Goal: Task Accomplishment & Management: Use online tool/utility

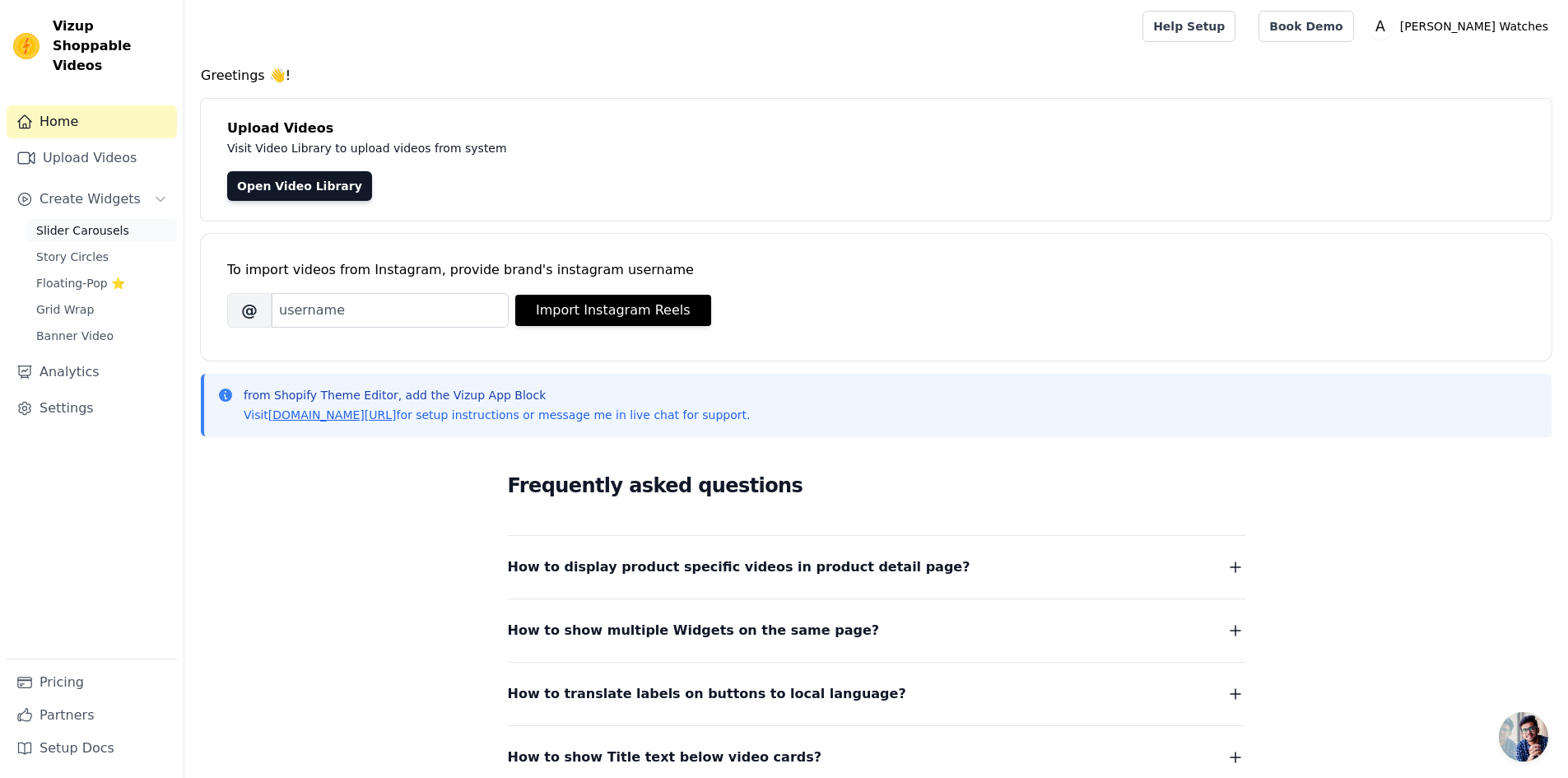
click at [92, 222] on span "Slider Carousels" at bounding box center [82, 230] width 93 height 17
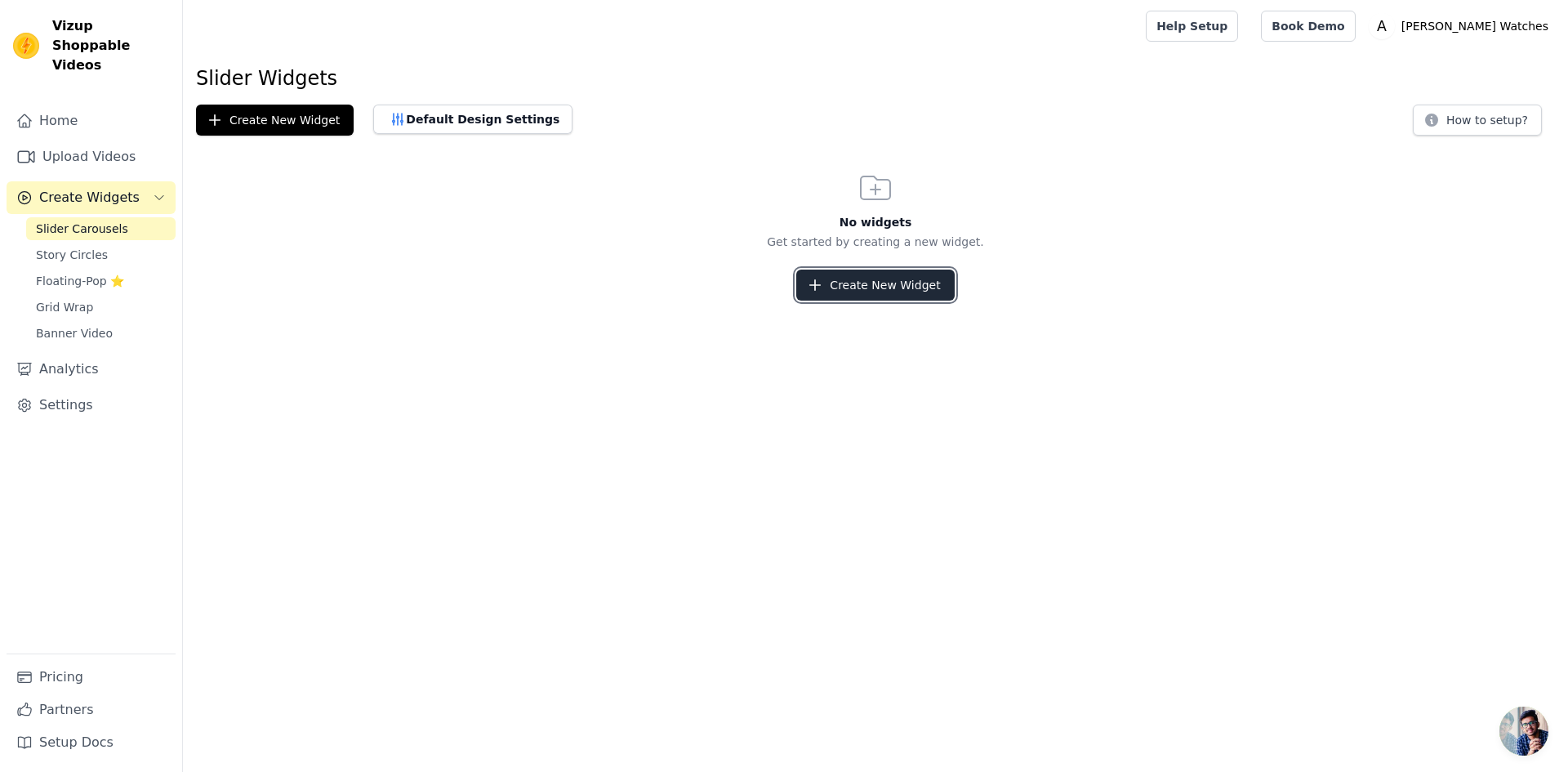
click at [850, 281] on button "Create New Widget" at bounding box center [875, 285] width 158 height 31
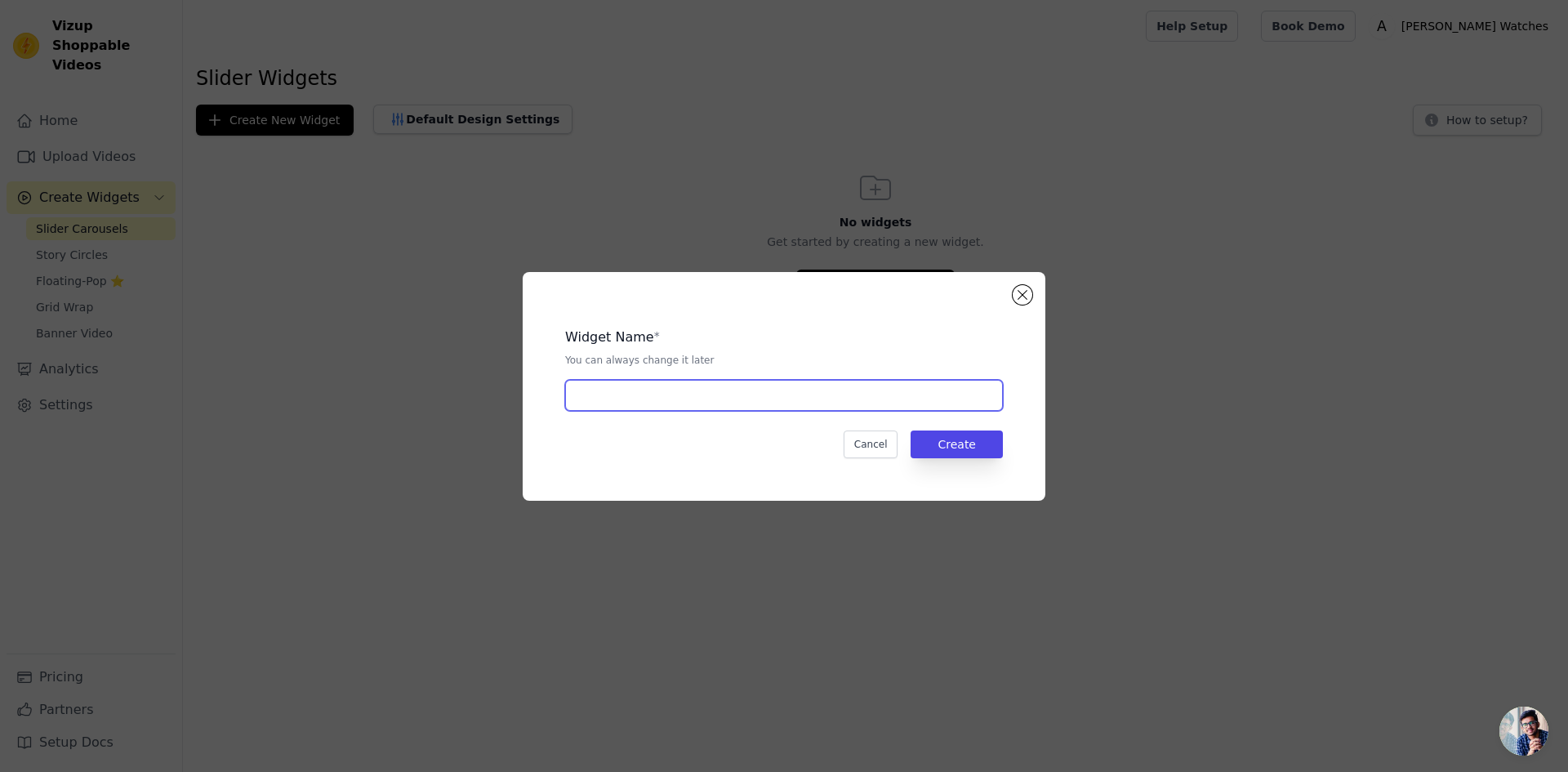
click at [780, 393] on input "text" at bounding box center [784, 395] width 438 height 31
type input "shopable videos"
click at [947, 445] on button "Create" at bounding box center [956, 444] width 92 height 28
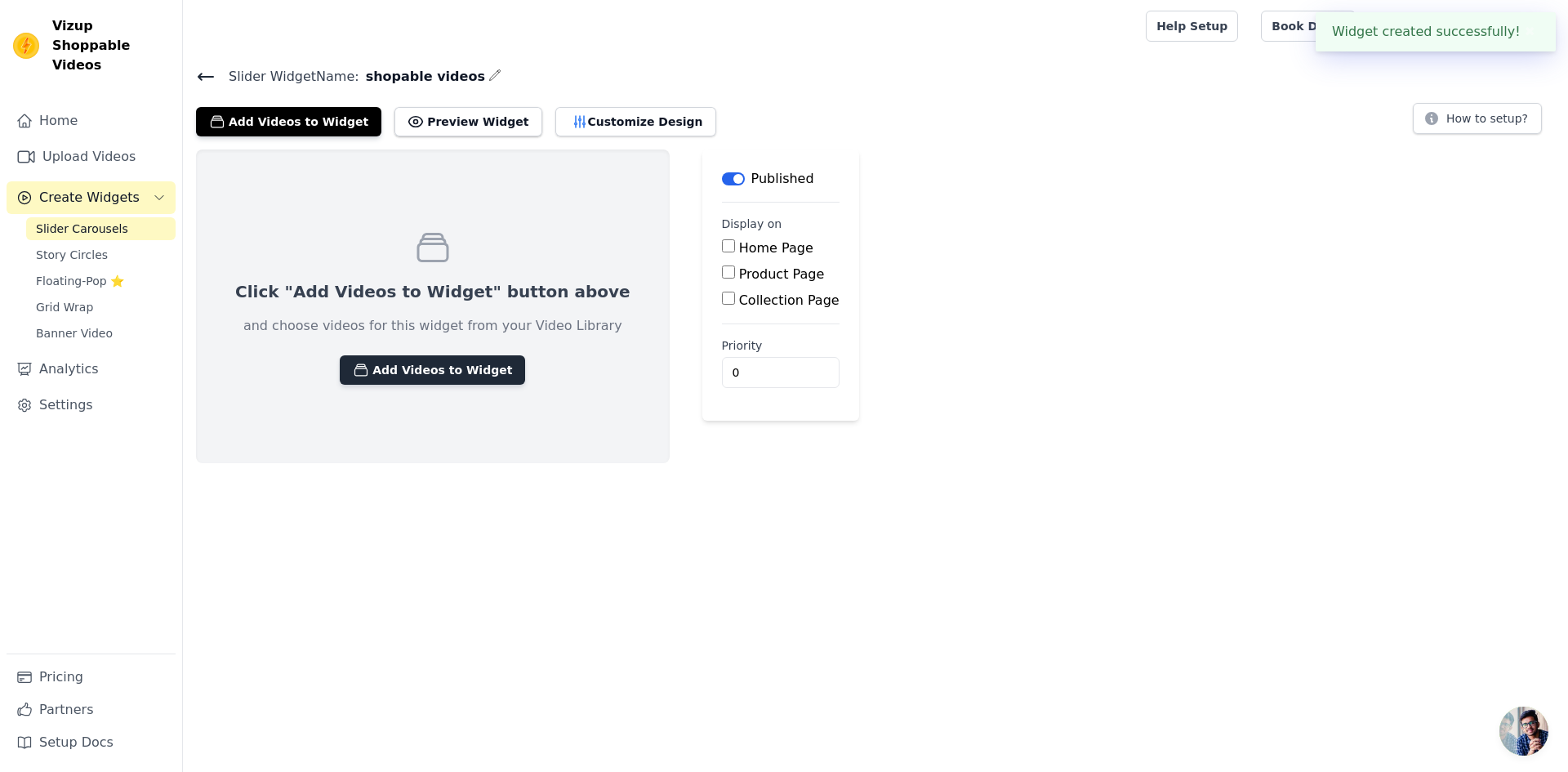
click at [430, 375] on button "Add Videos to Widget" at bounding box center [432, 370] width 185 height 29
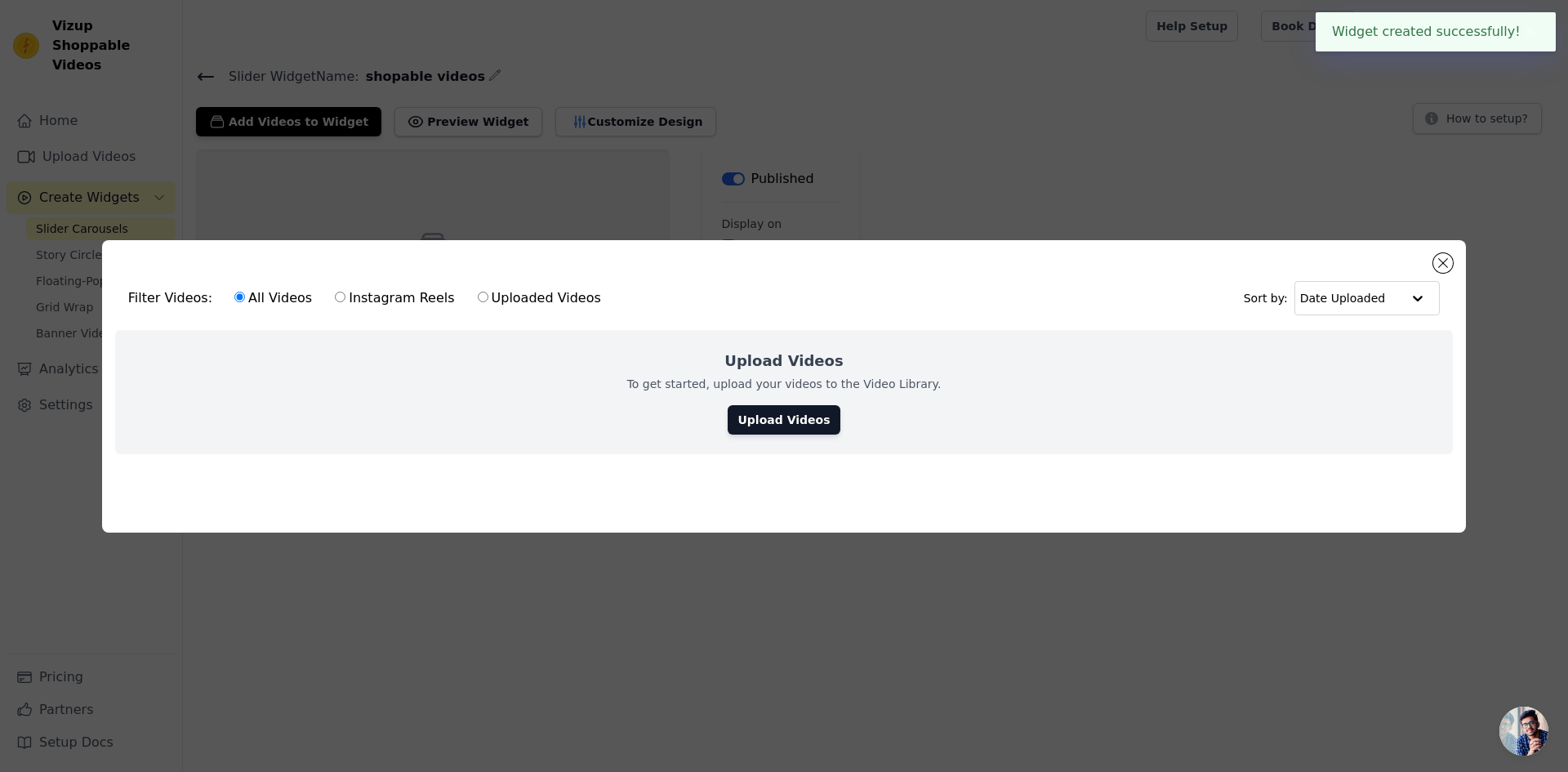
click at [957, 216] on div "Filter Videos: All Videos Instagram Reels Uploaded Videos Sort by: Date Uploade…" at bounding box center [784, 386] width 1516 height 345
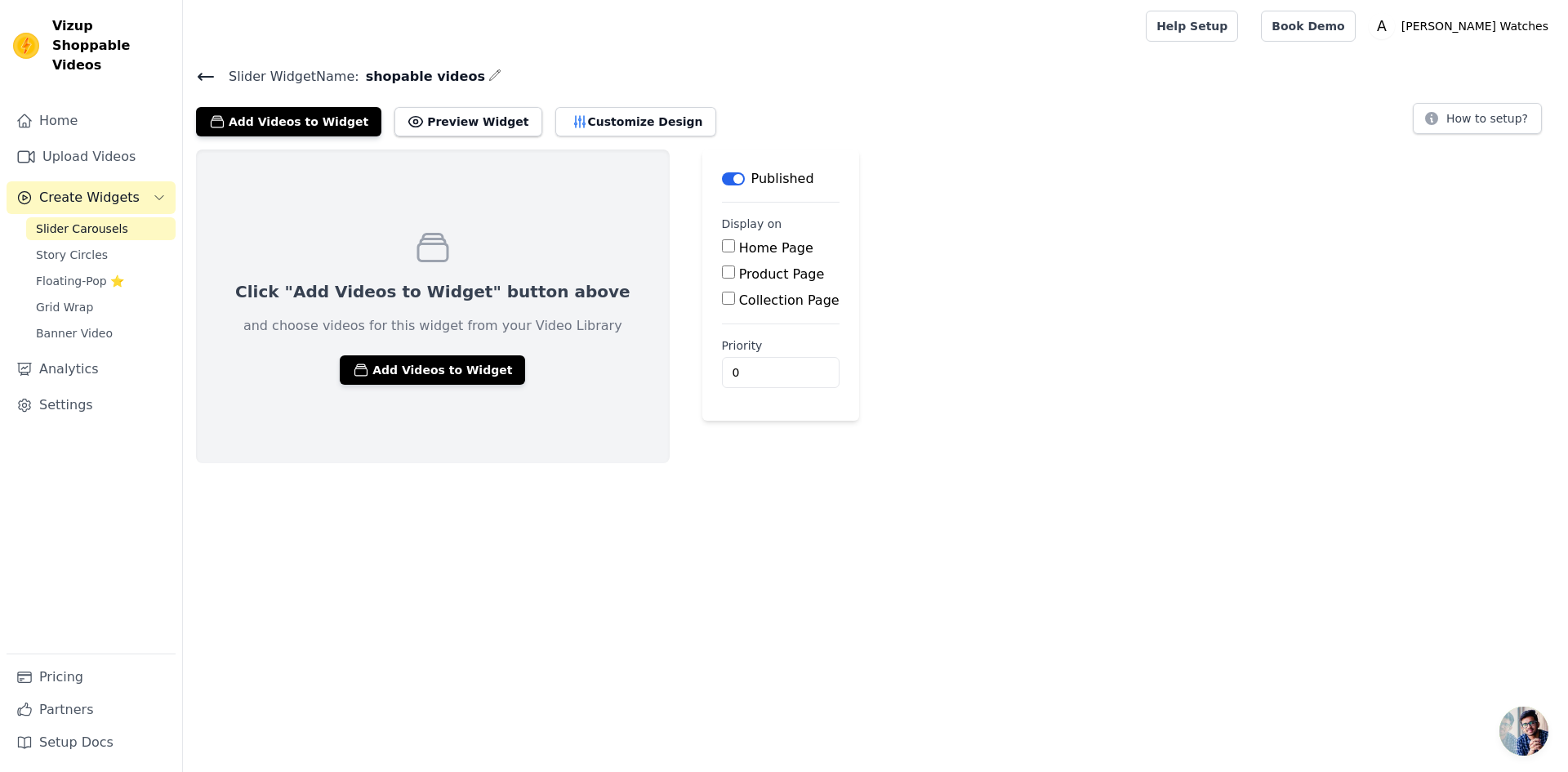
click at [739, 243] on label "Home Page" at bounding box center [776, 249] width 75 height 16
click at [722, 243] on input "Home Page" at bounding box center [728, 246] width 13 height 13
checkbox input "true"
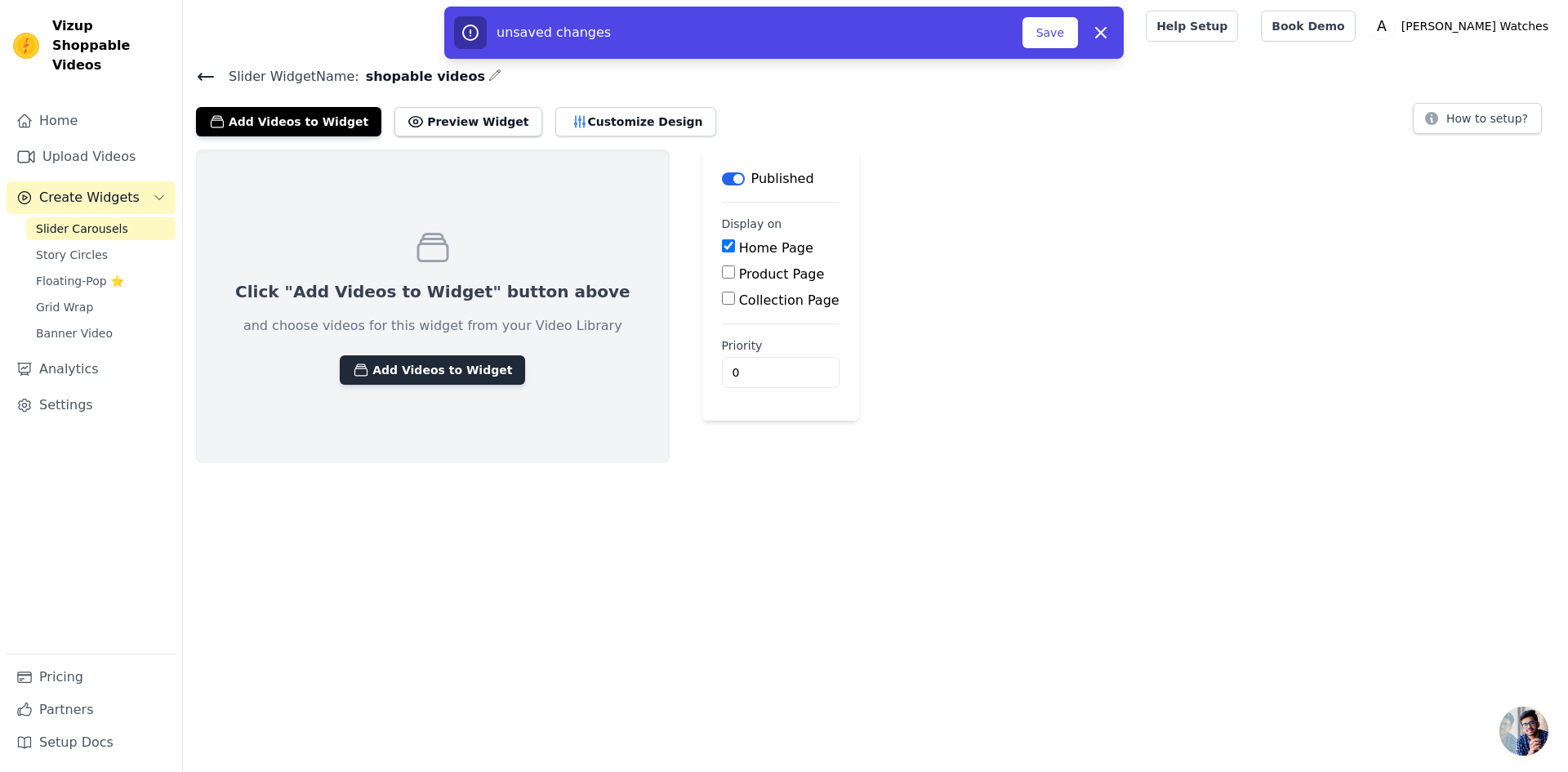
click at [407, 364] on button "Add Videos to Widget" at bounding box center [432, 370] width 185 height 29
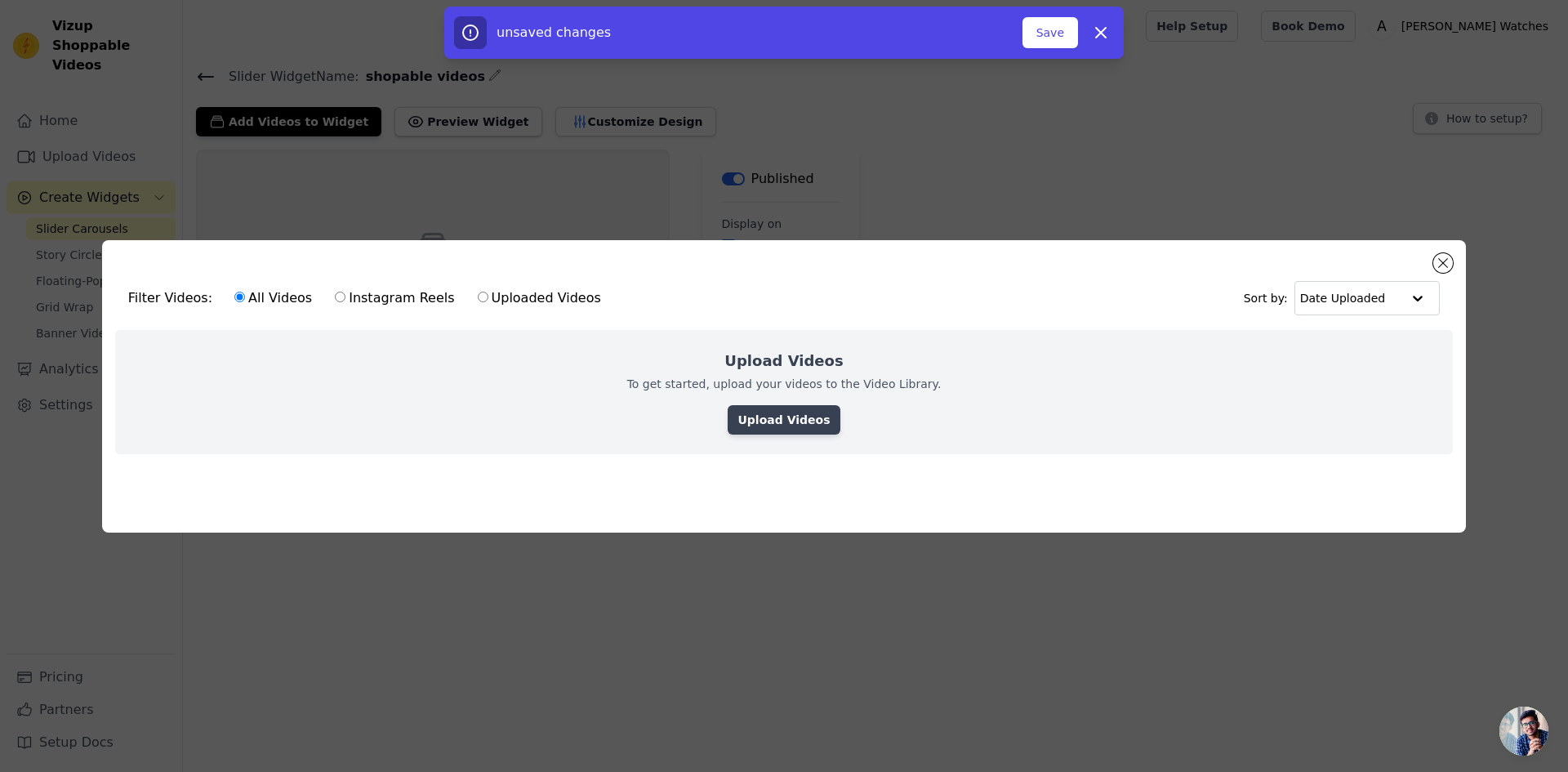
click at [822, 415] on link "Upload Videos" at bounding box center [783, 419] width 111 height 29
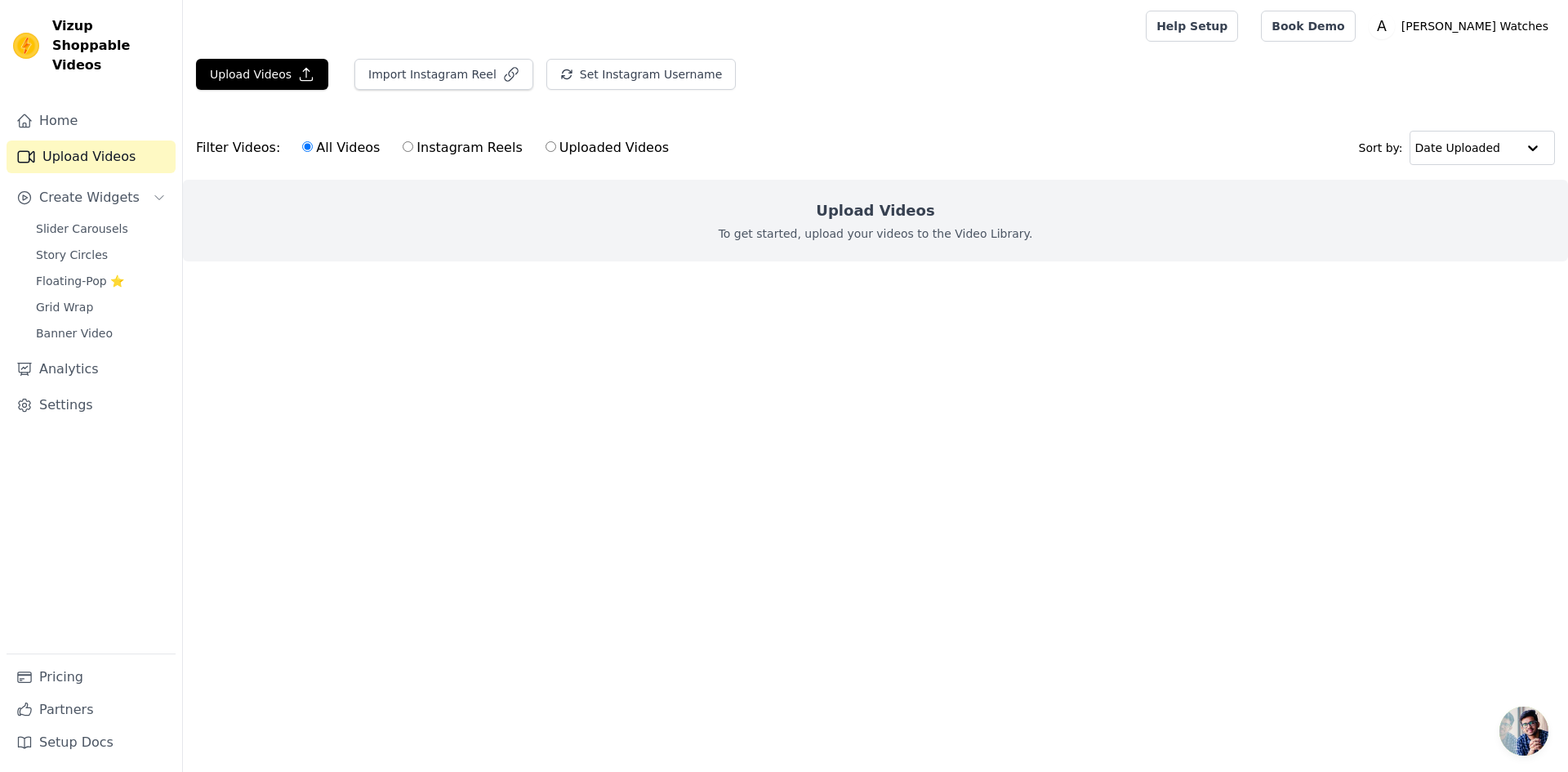
click at [829, 321] on main "Upload Videos Import Instagram Reel Set Instagram Username Import Latest IG Ree…" at bounding box center [875, 190] width 1385 height 275
click at [281, 83] on button "Upload Videos" at bounding box center [262, 74] width 133 height 31
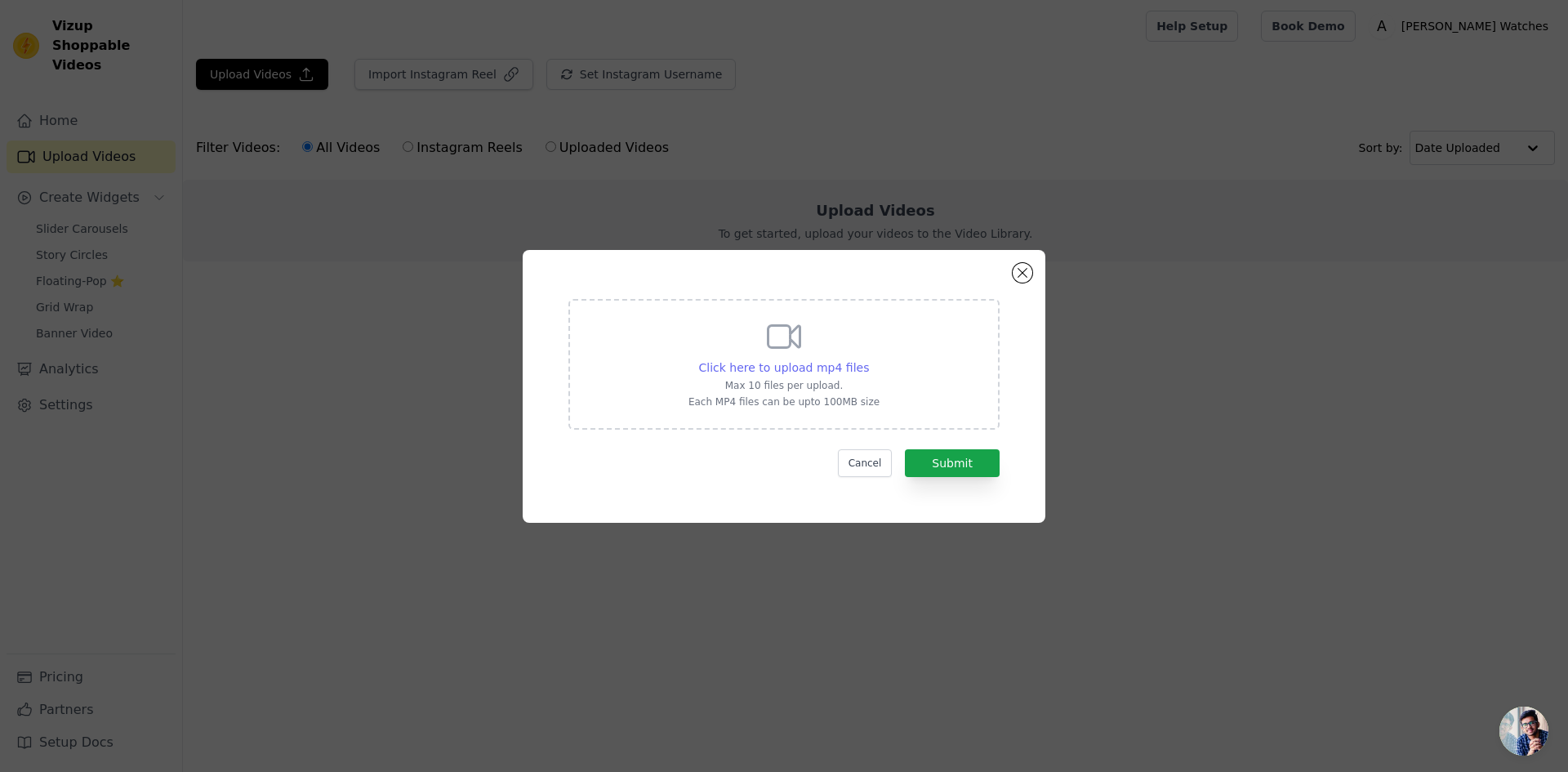
click at [811, 361] on span "Click here to upload mp4 files" at bounding box center [784, 367] width 170 height 13
click at [868, 359] on input "Click here to upload mp4 files Max 10 files per upload. Each MP4 files can be u…" at bounding box center [868, 358] width 1 height 1
type input "C:\fakepath\WhatsApp Video 2025-09-08 at 18.00.10.mp4"
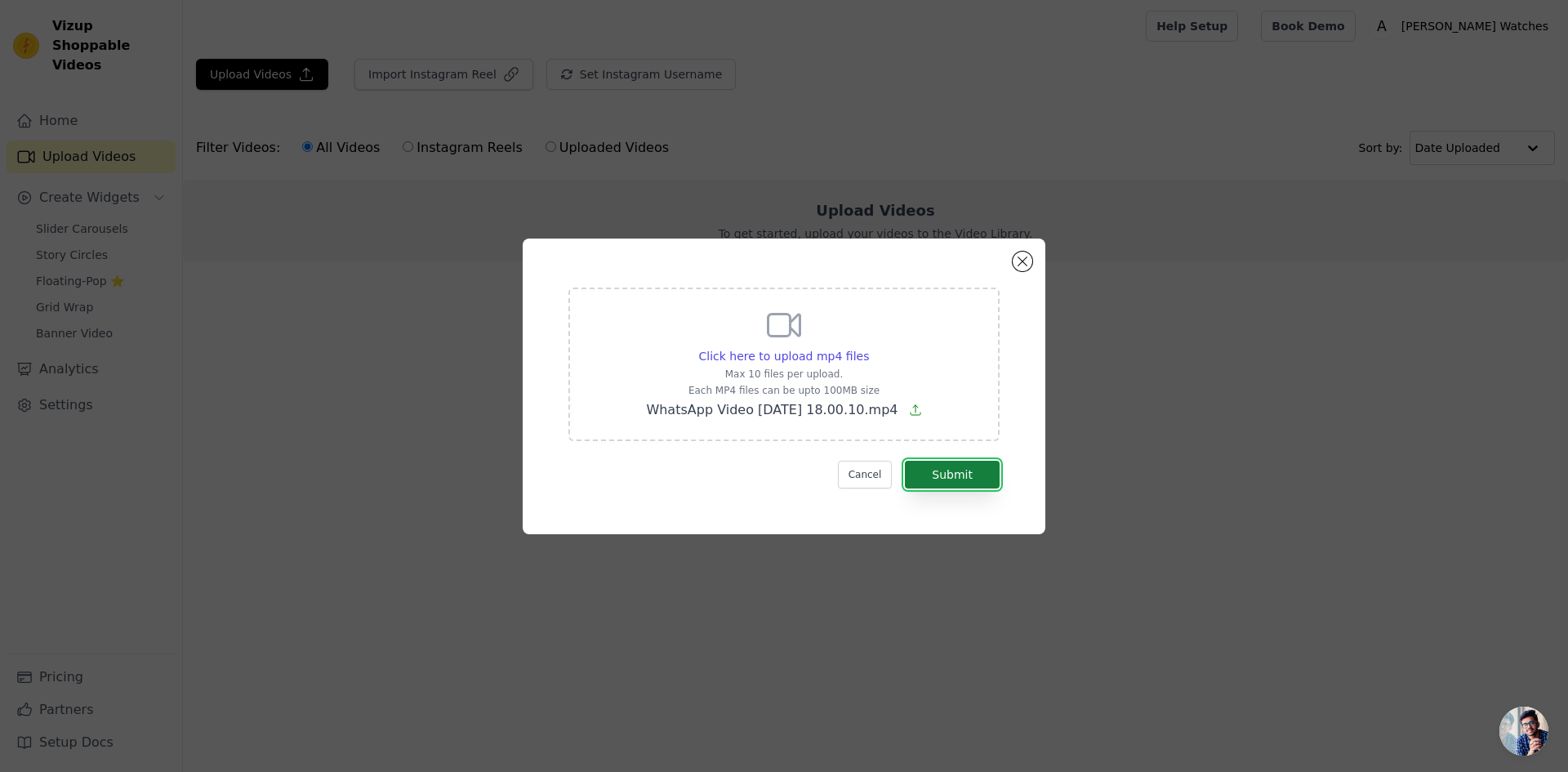
click at [939, 463] on button "Submit" at bounding box center [953, 475] width 95 height 28
click at [942, 477] on button "Submit" at bounding box center [953, 475] width 95 height 28
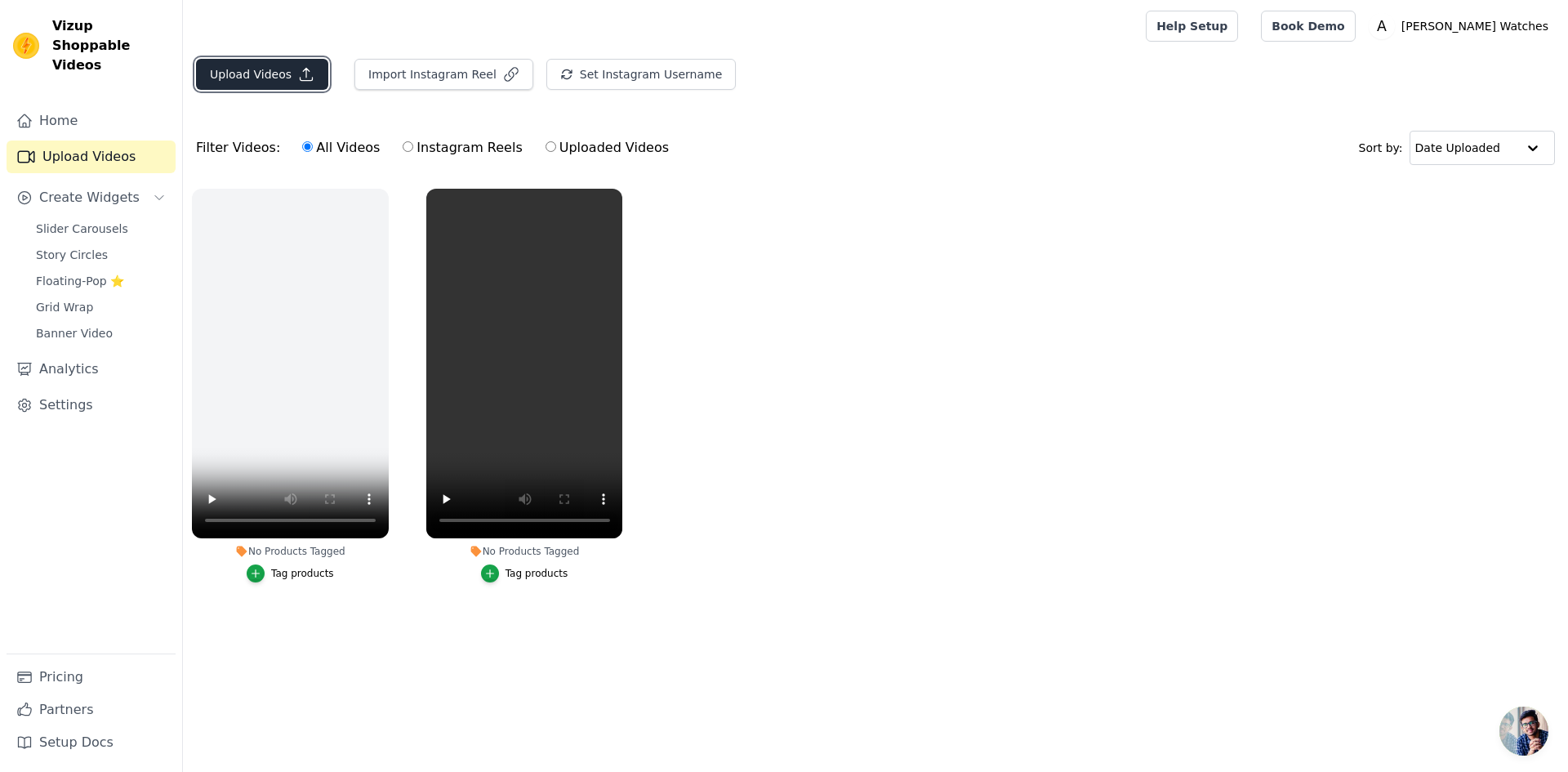
click at [250, 87] on button "Upload Videos" at bounding box center [262, 74] width 133 height 31
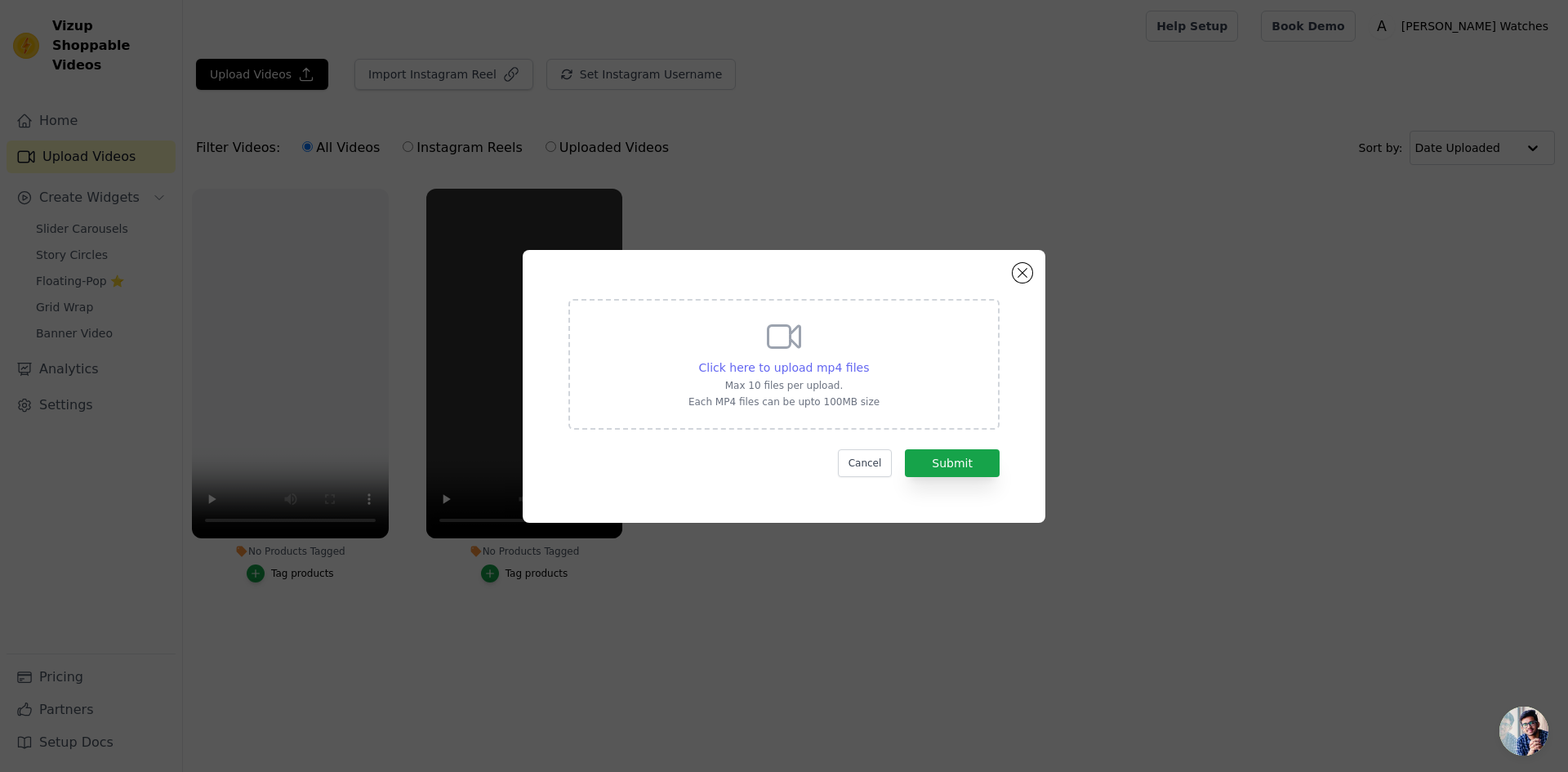
click at [810, 368] on span "Click here to upload mp4 files" at bounding box center [784, 367] width 170 height 13
click at [868, 359] on input "Click here to upload mp4 files Max 10 files per upload. Each MP4 files can be u…" at bounding box center [868, 358] width 1 height 1
type input "C:\fakepath\WhatsApp Video [DATE] 18.00.10.mp4"
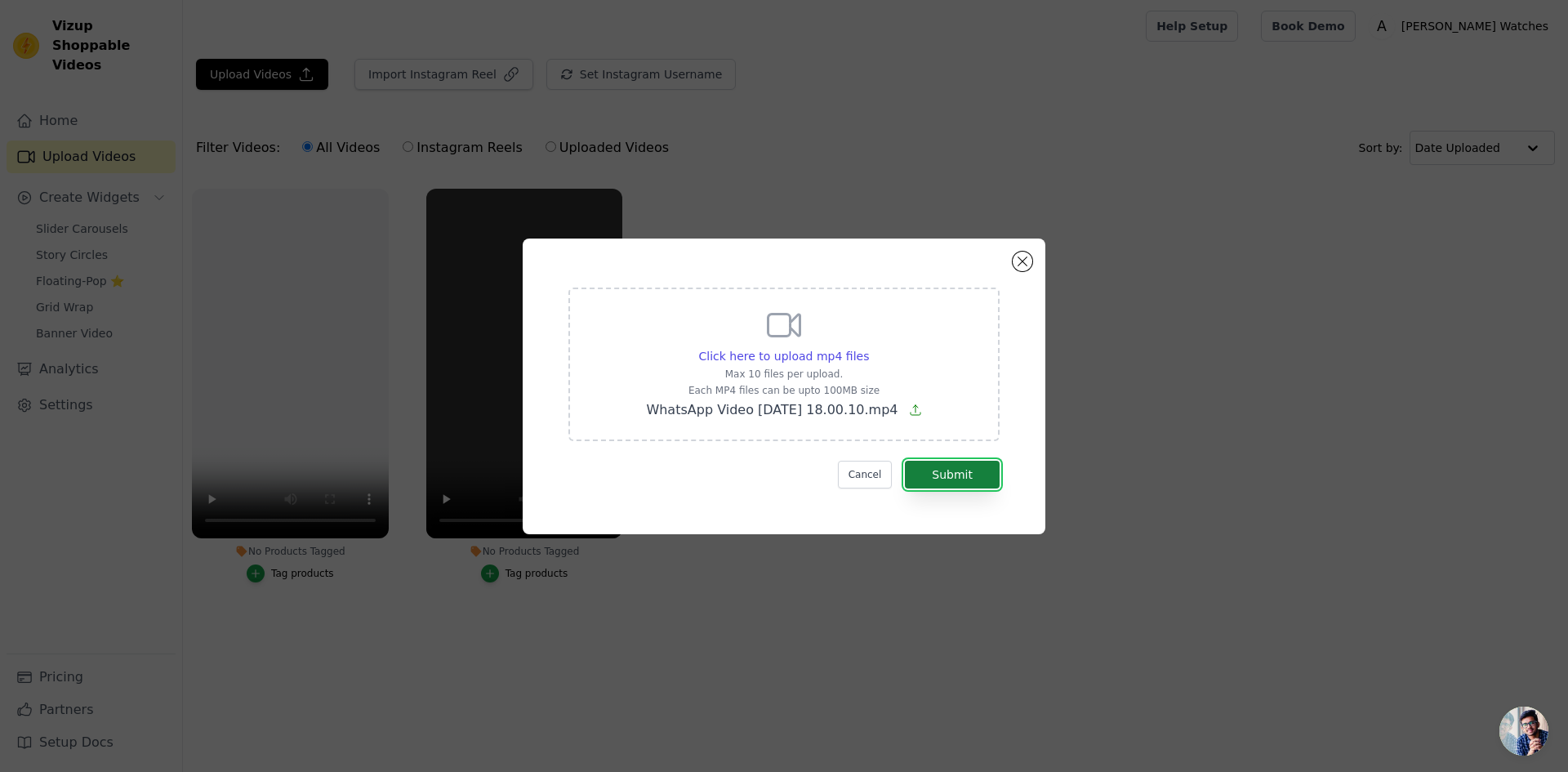
click at [931, 477] on button "Submit" at bounding box center [953, 475] width 95 height 28
click at [931, 477] on form "Click here to upload mp4 files Max 10 files per upload. Each MP4 files can be u…" at bounding box center [784, 387] width 431 height 201
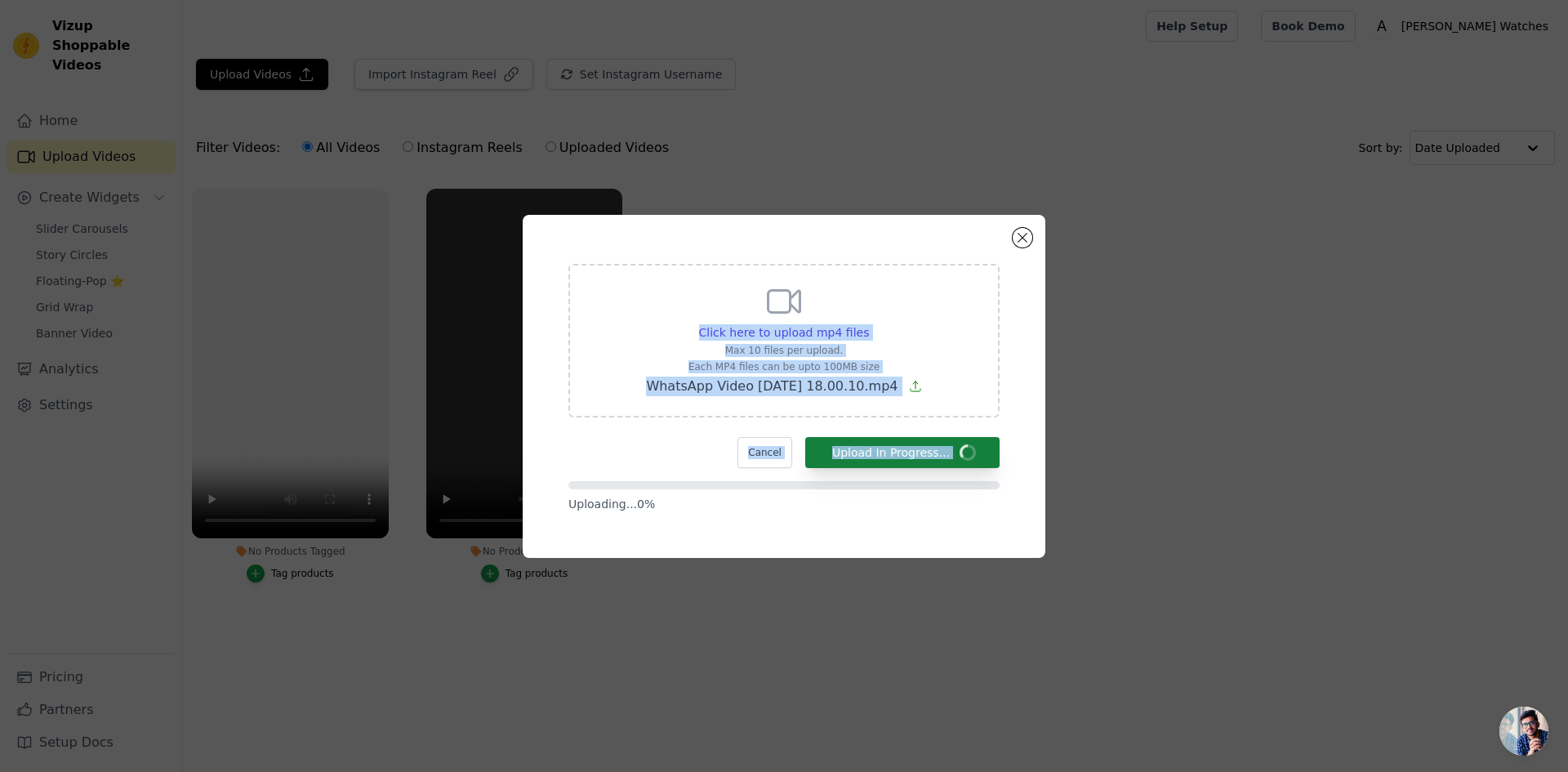
click at [931, 477] on form "Click here to upload mp4 files Max 10 files per upload. Each MP4 files can be u…" at bounding box center [784, 388] width 431 height 249
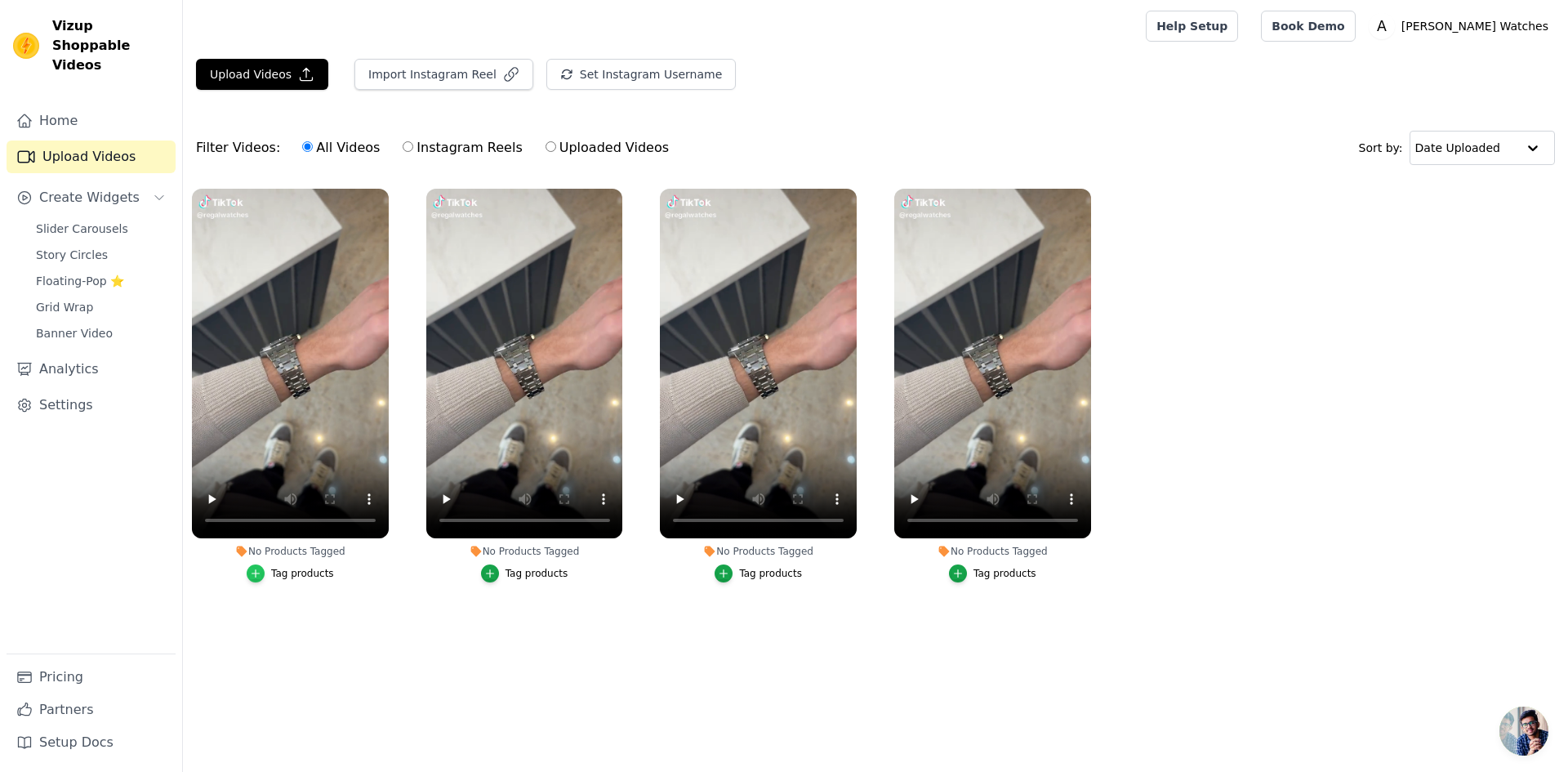
click at [261, 577] on icon "button" at bounding box center [255, 574] width 11 height 11
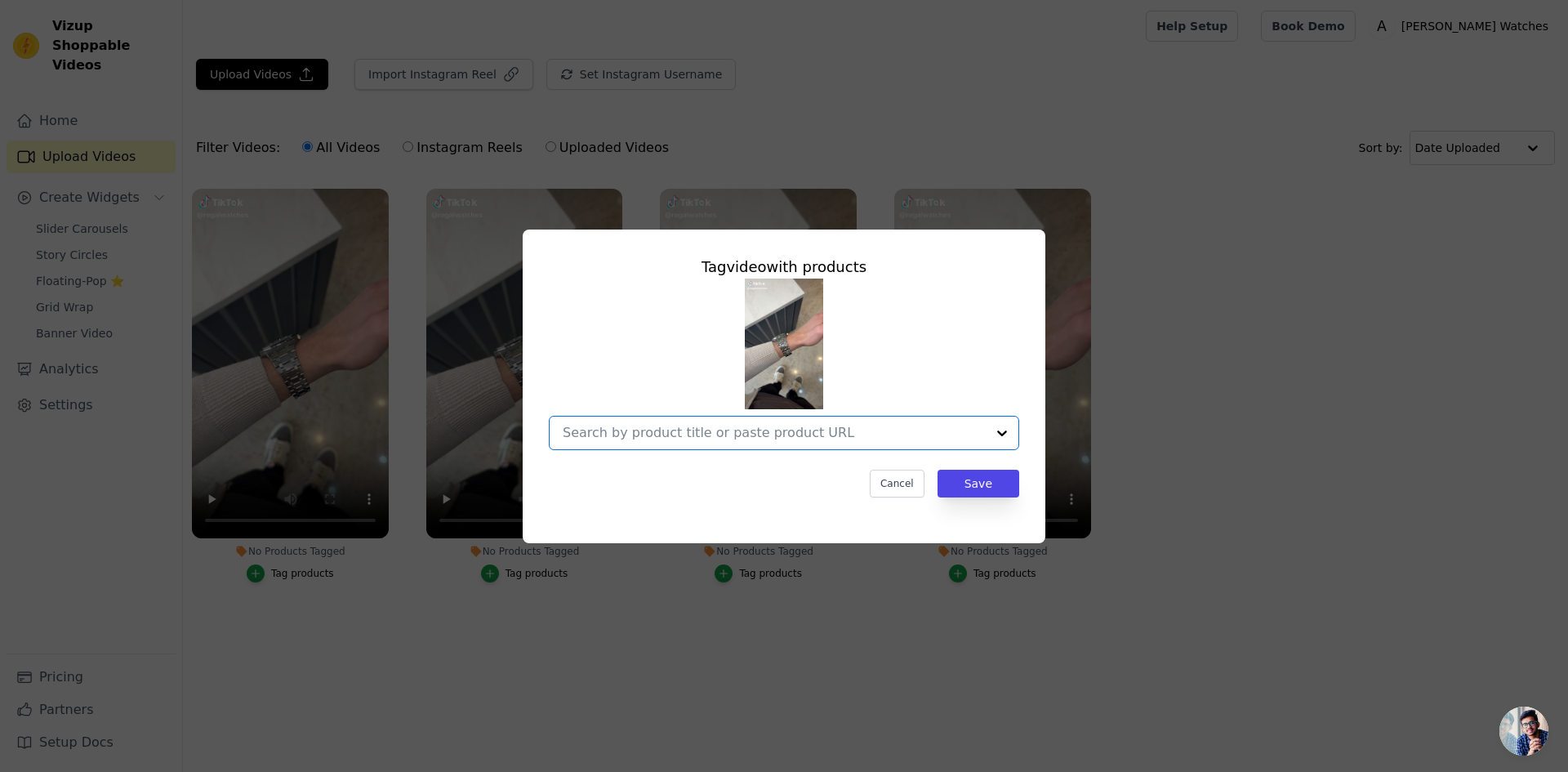
click at [658, 426] on input "No Products Tagged Tag video with products Option undefined, selected. Select i…" at bounding box center [774, 433] width 423 height 16
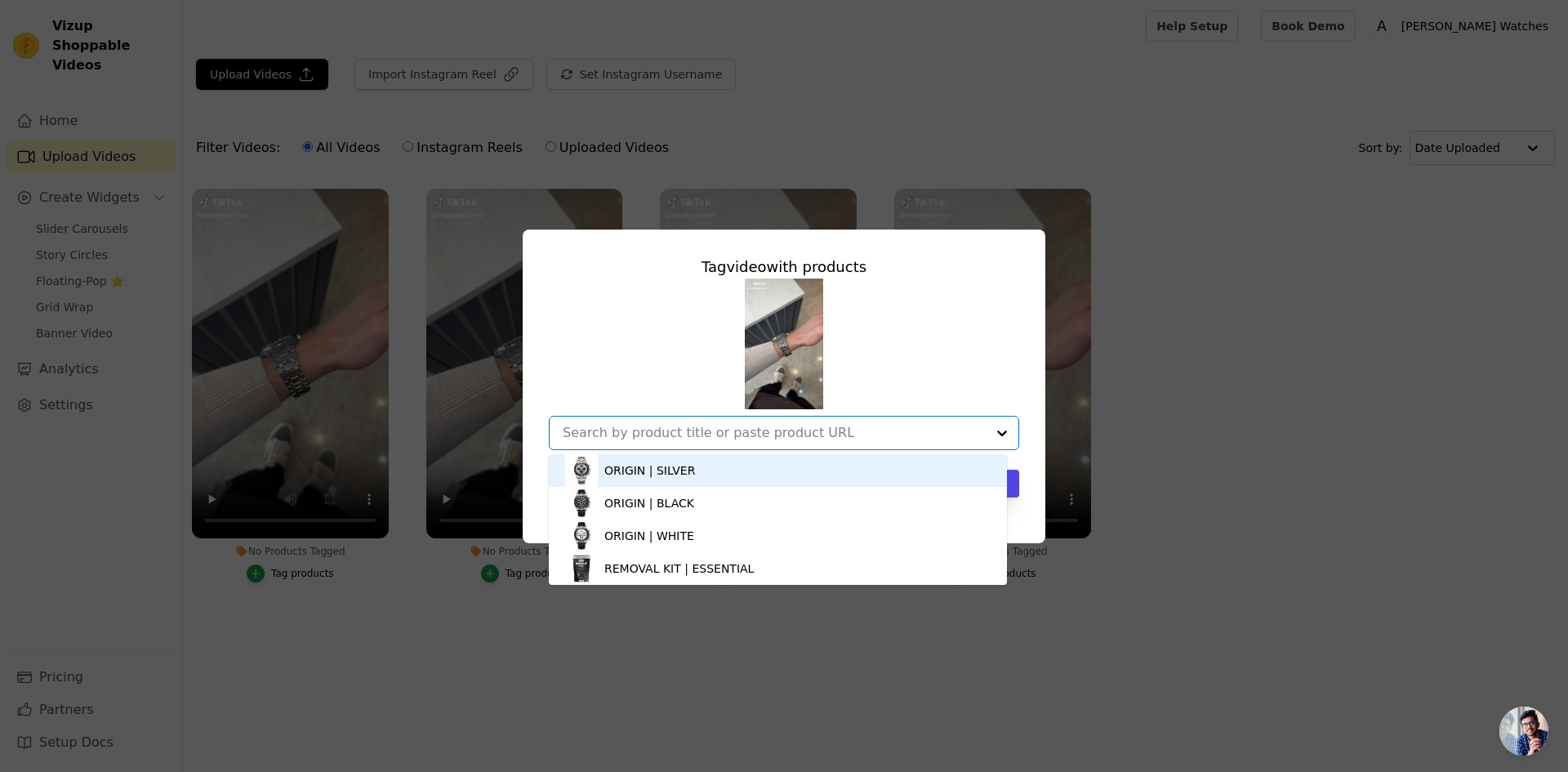
click at [663, 478] on div "ORIGIN | SILVER" at bounding box center [649, 471] width 90 height 17
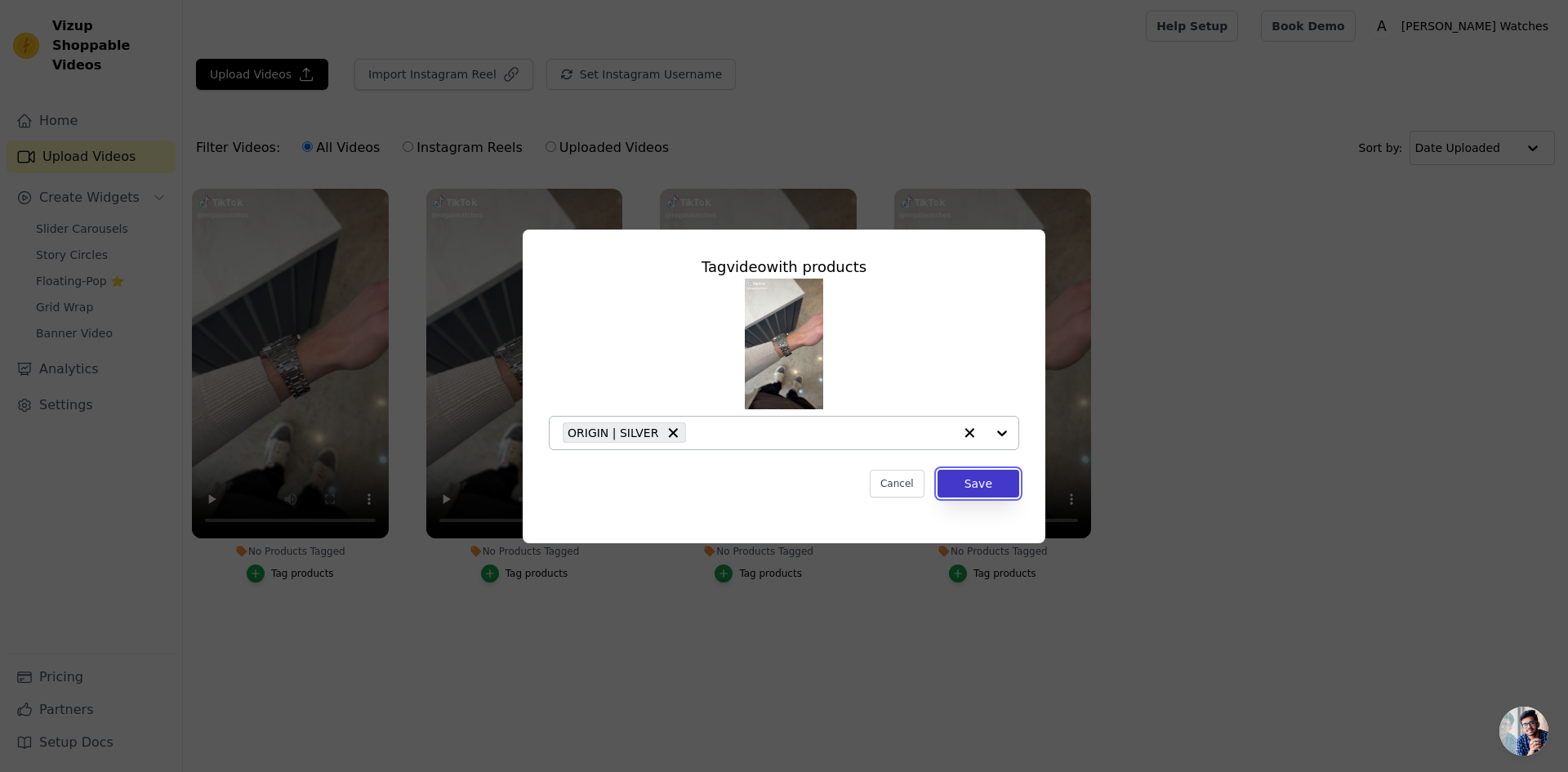
click at [993, 492] on button "Save" at bounding box center [978, 484] width 82 height 28
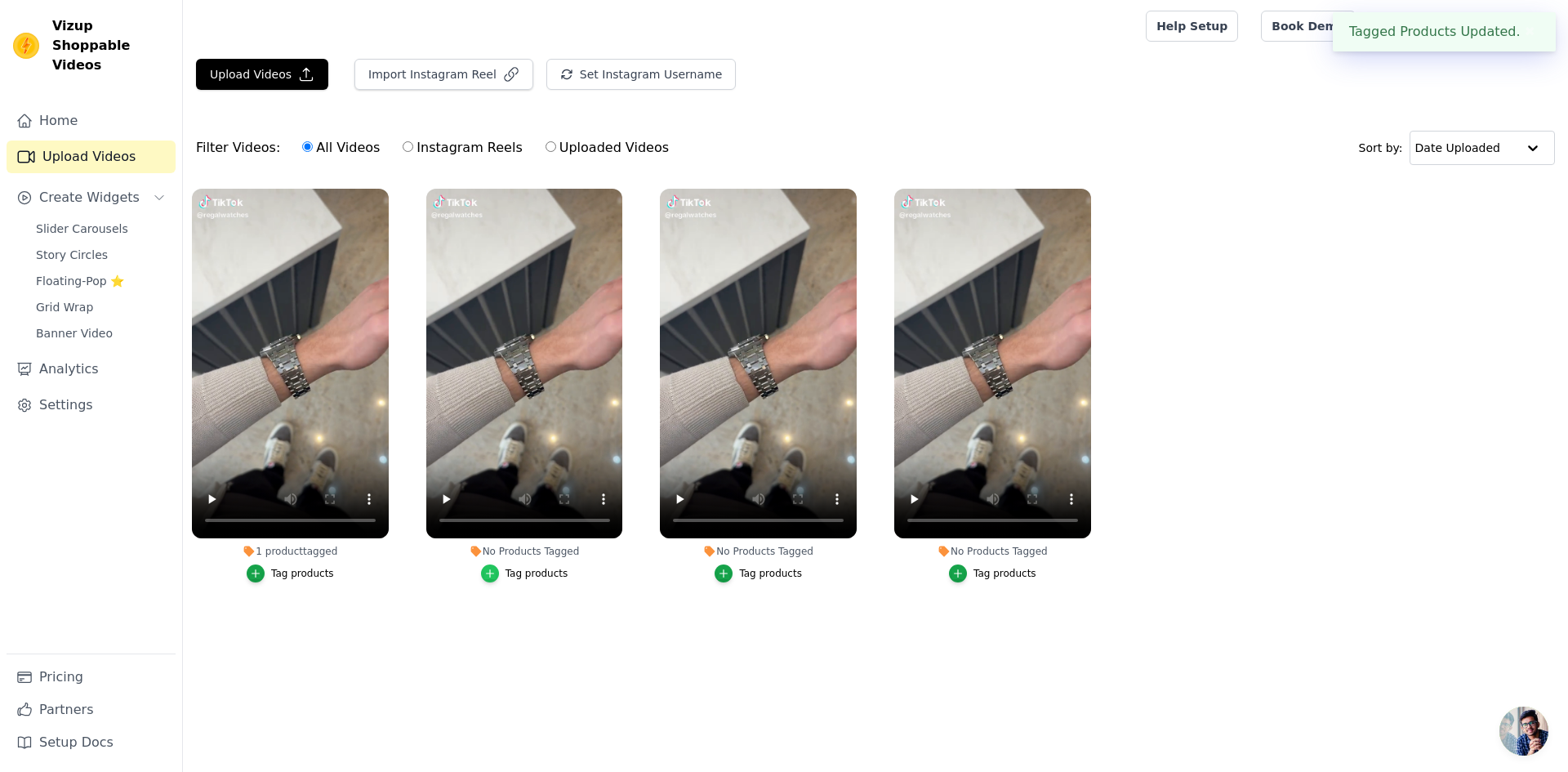
click at [491, 569] on icon "button" at bounding box center [490, 574] width 11 height 11
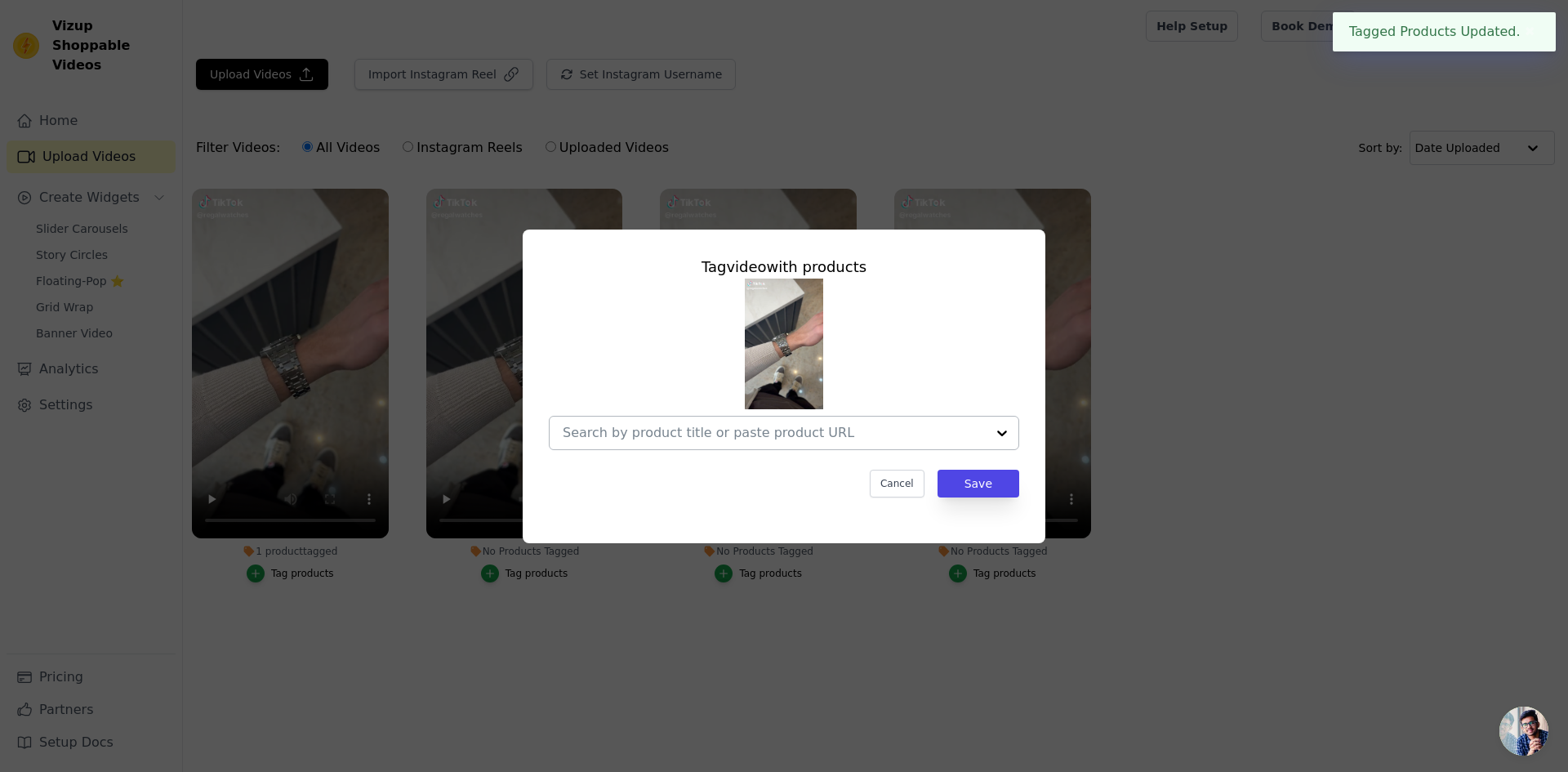
click at [838, 439] on input "No Products Tagged Tag video with products Cancel Save Tag products" at bounding box center [774, 433] width 423 height 16
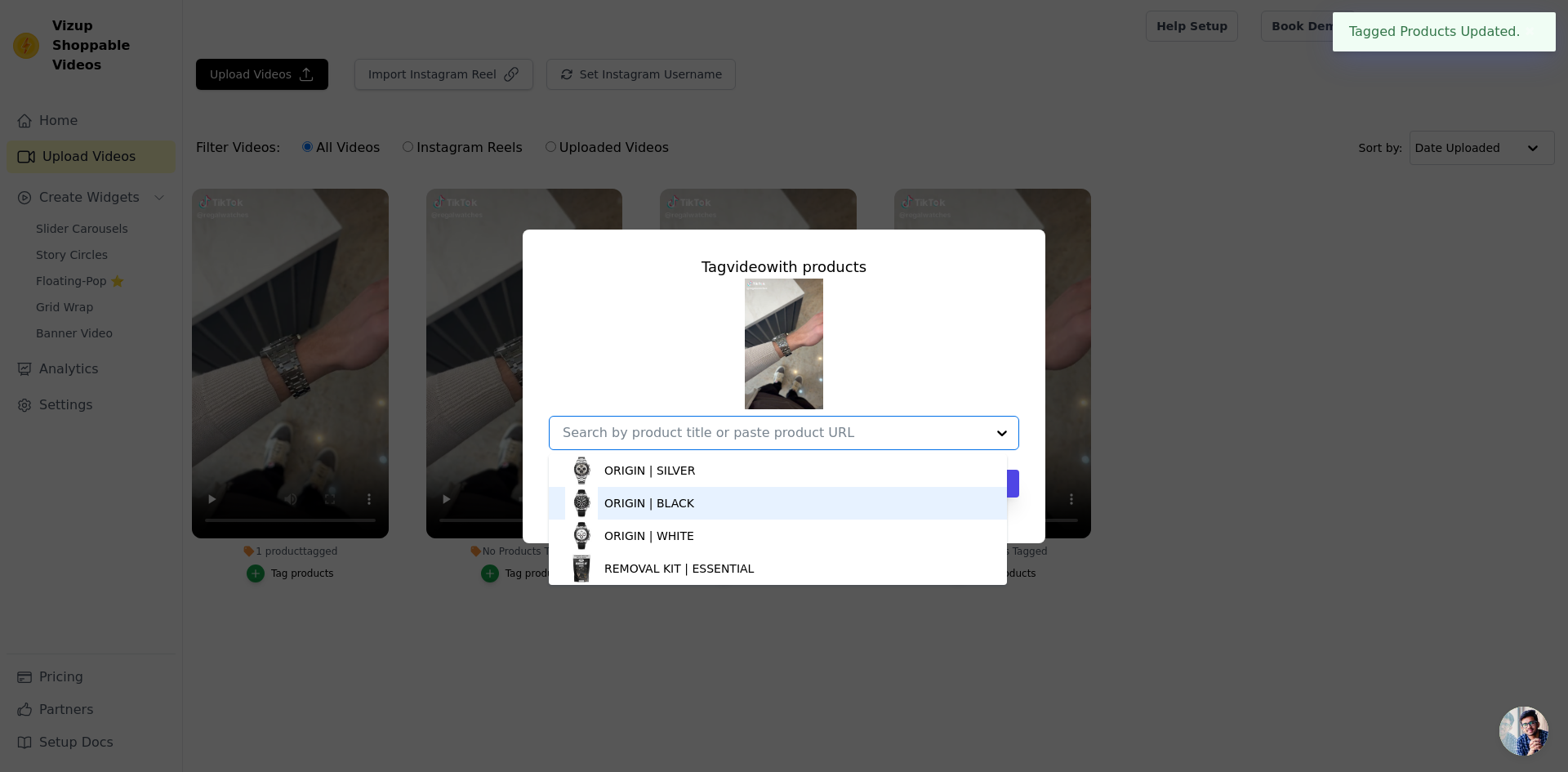
click at [732, 509] on div "ORIGIN | BLACK" at bounding box center [778, 502] width 426 height 32
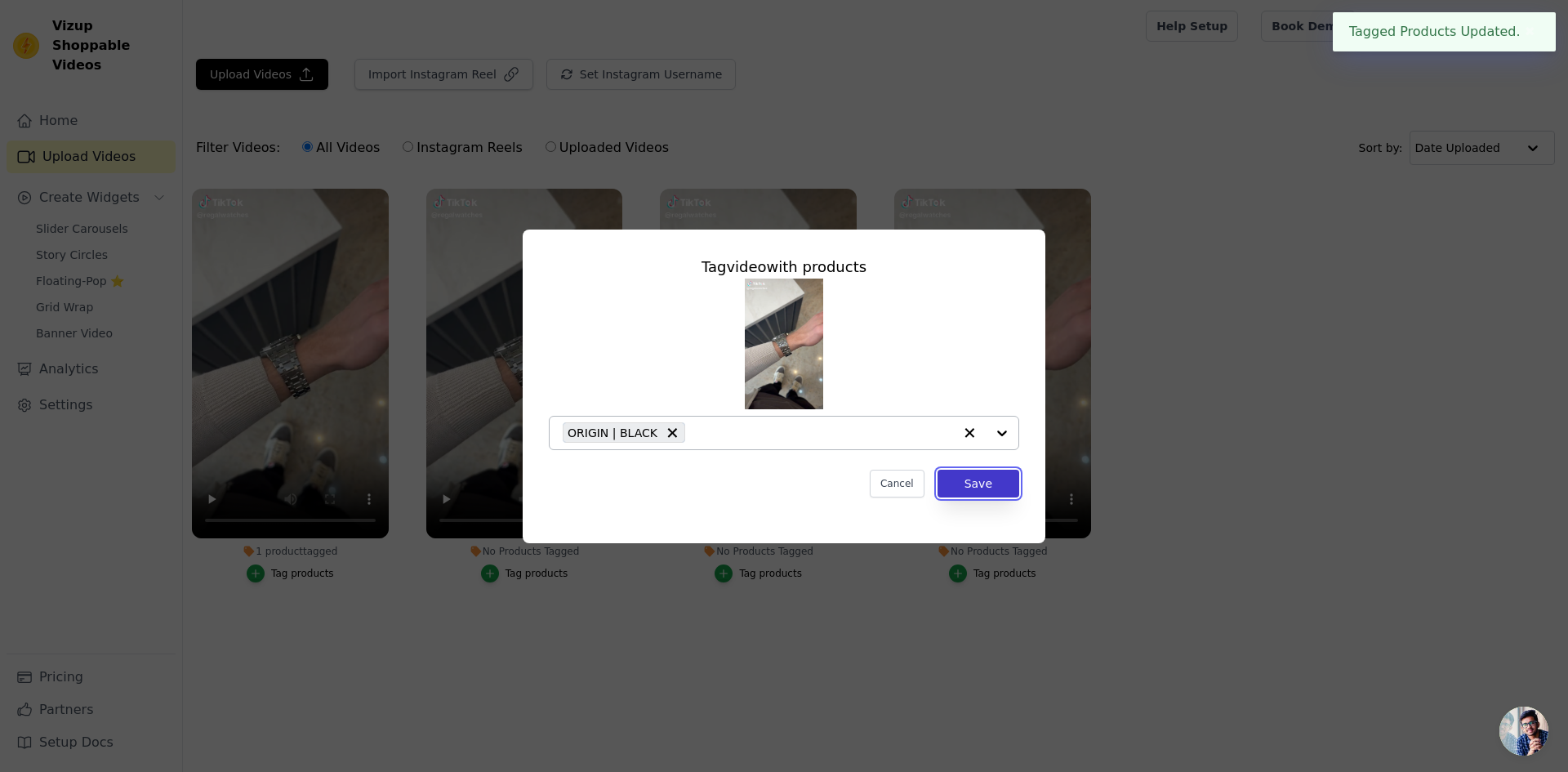
click at [987, 483] on button "Save" at bounding box center [978, 484] width 82 height 28
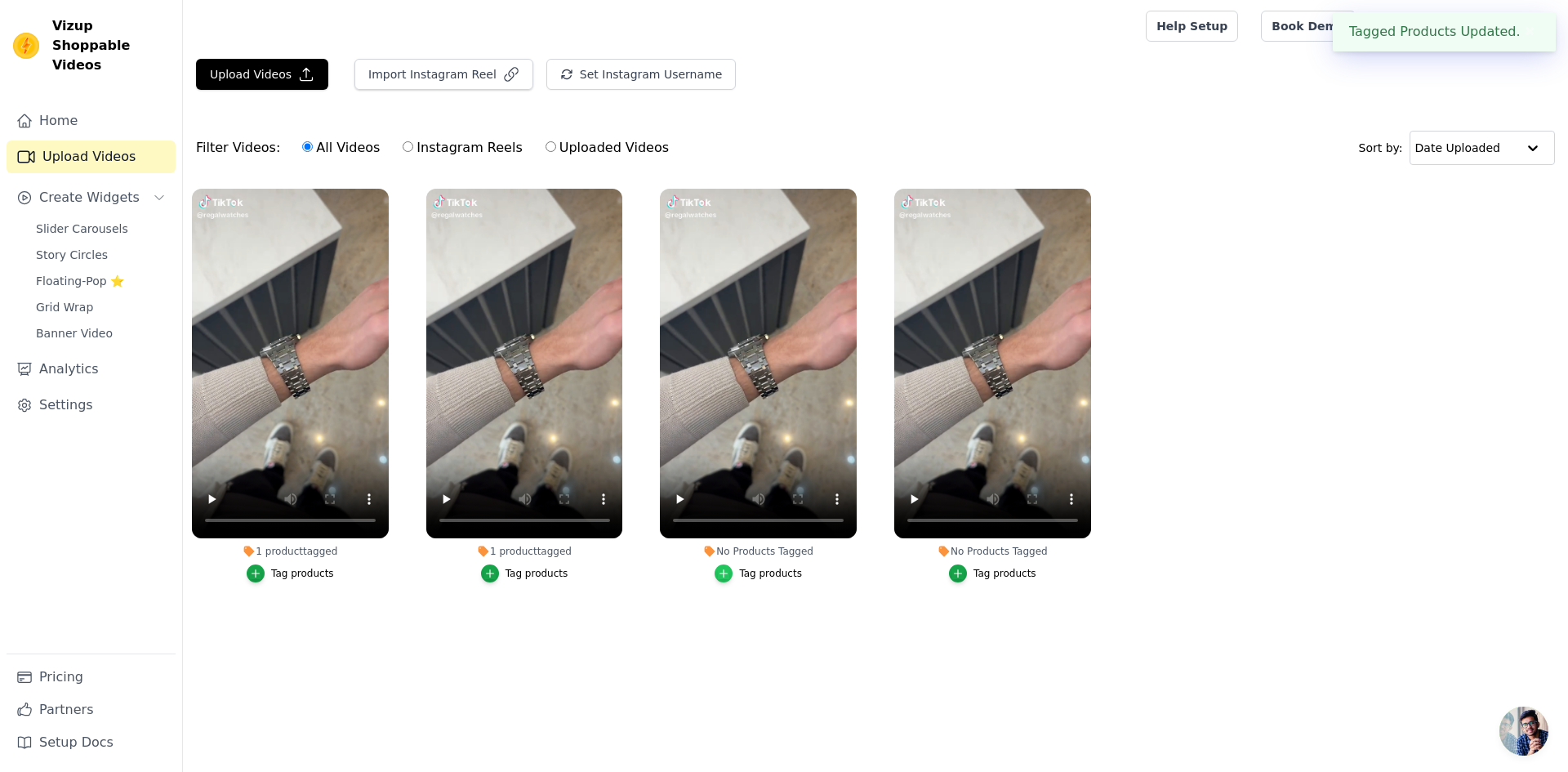
click at [728, 569] on icon "button" at bounding box center [723, 574] width 11 height 11
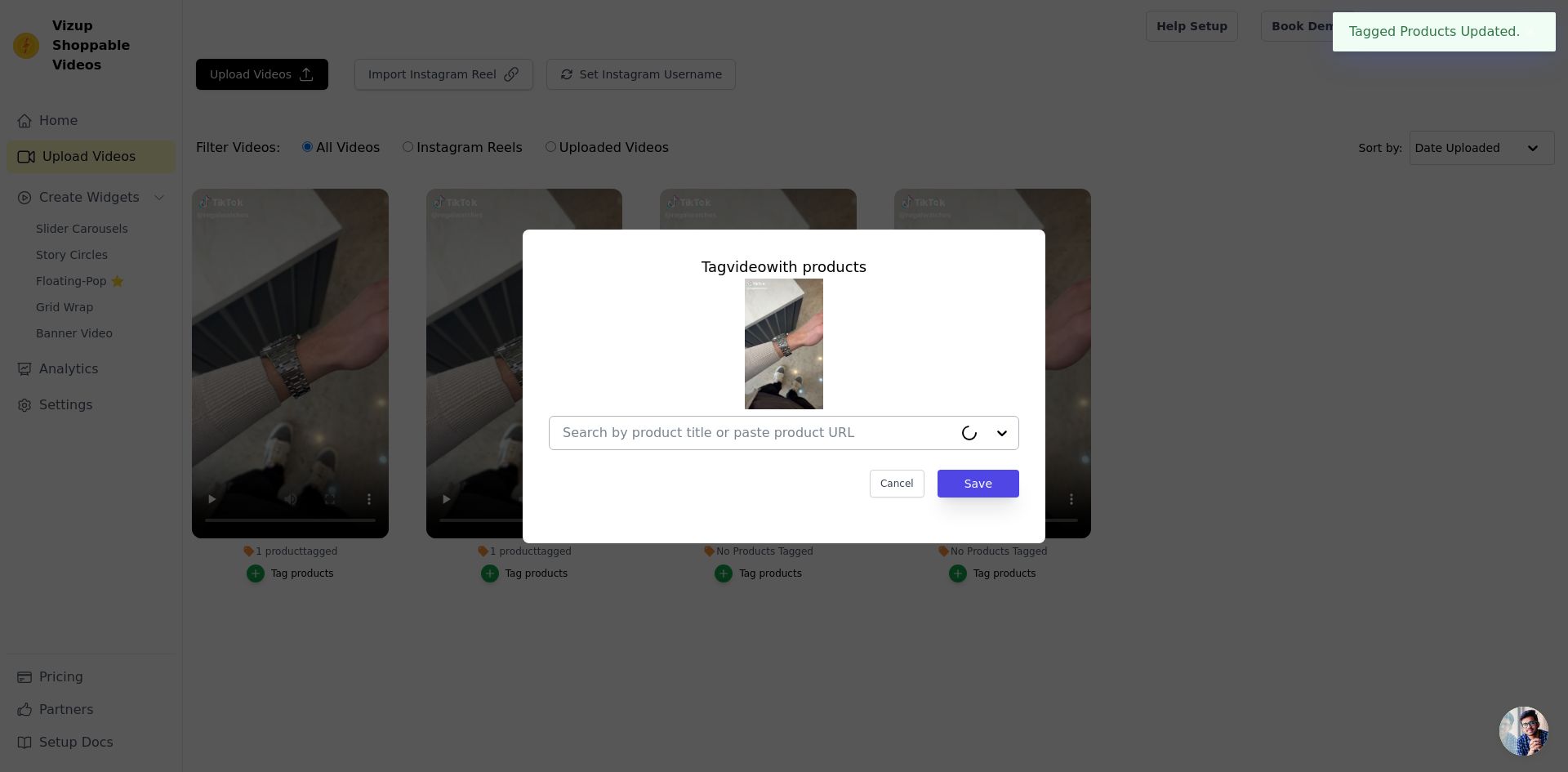
click at [853, 442] on div at bounding box center [758, 432] width 391 height 32
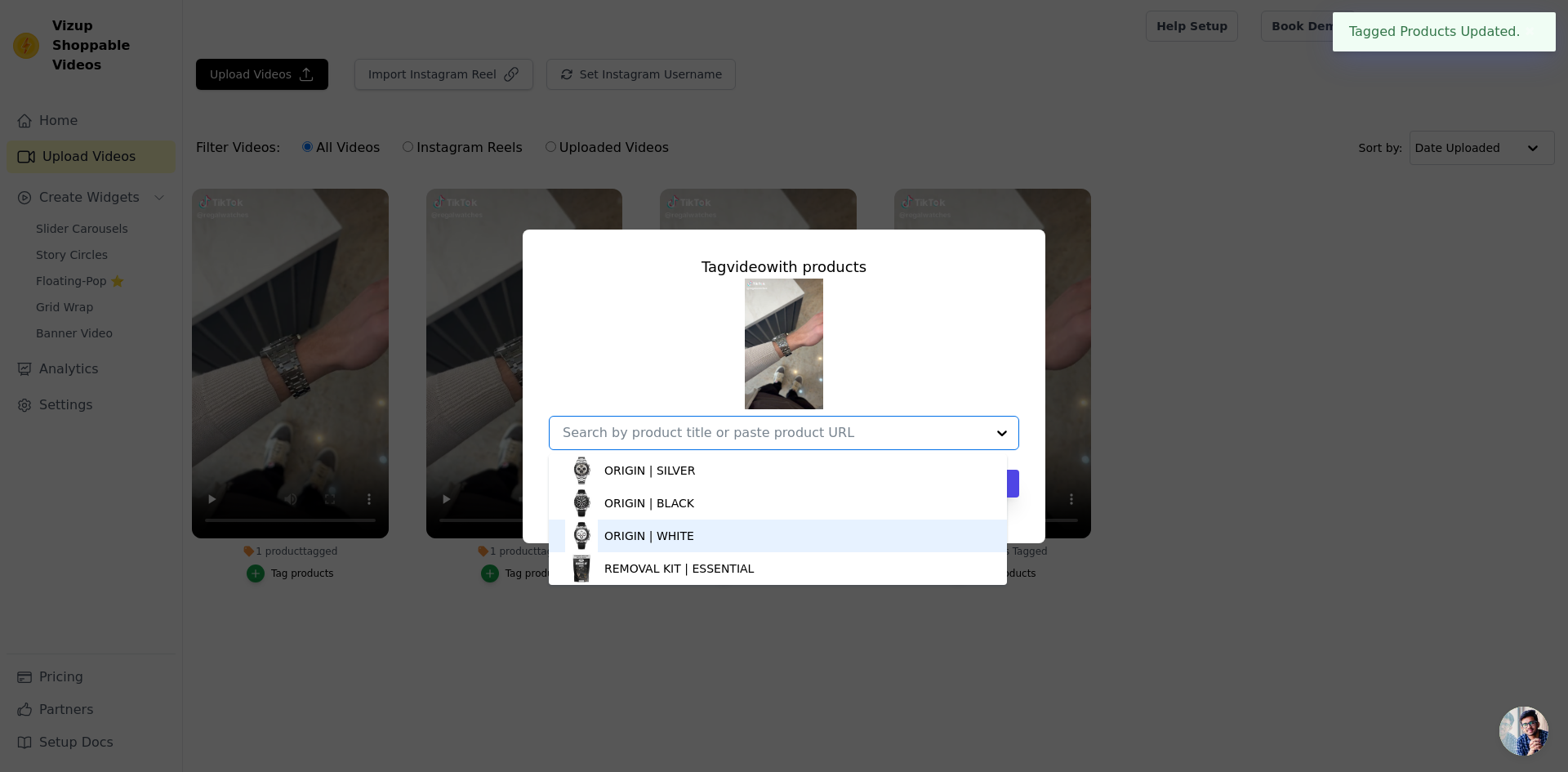
click at [735, 534] on div "ORIGIN | WHITE" at bounding box center [778, 536] width 426 height 32
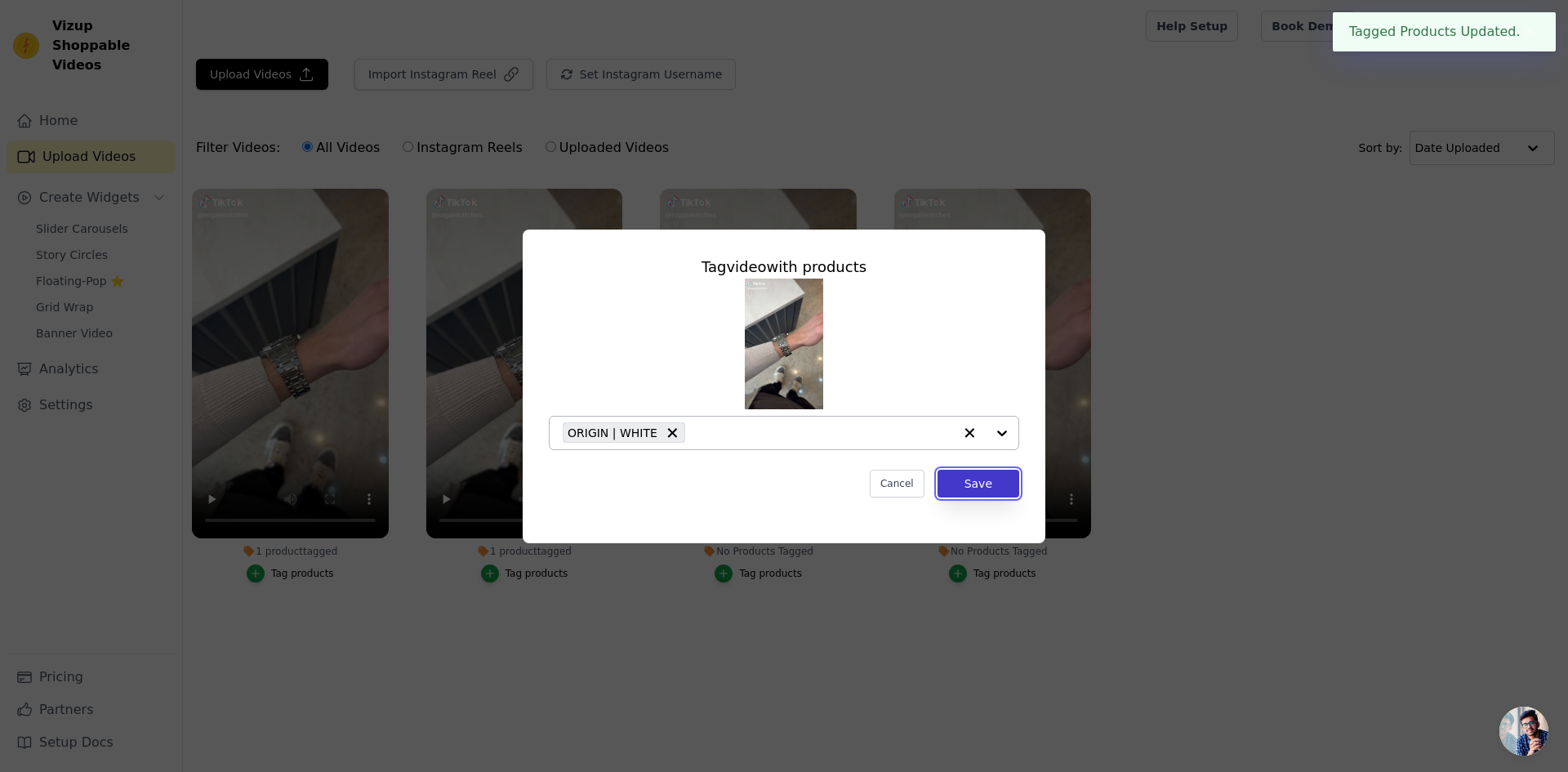
click at [985, 487] on button "Save" at bounding box center [978, 484] width 82 height 28
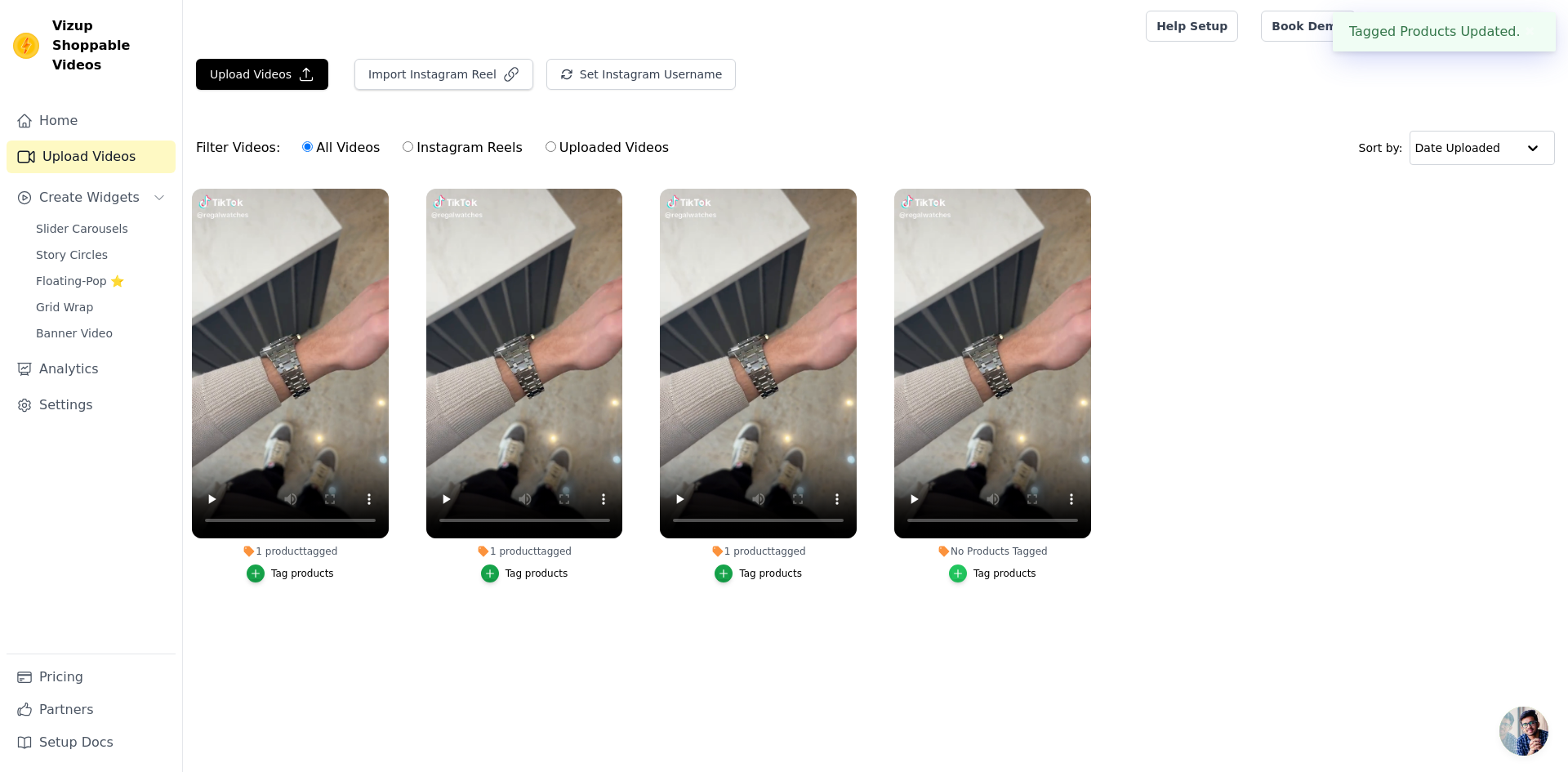
click at [960, 568] on icon "button" at bounding box center [958, 574] width 11 height 11
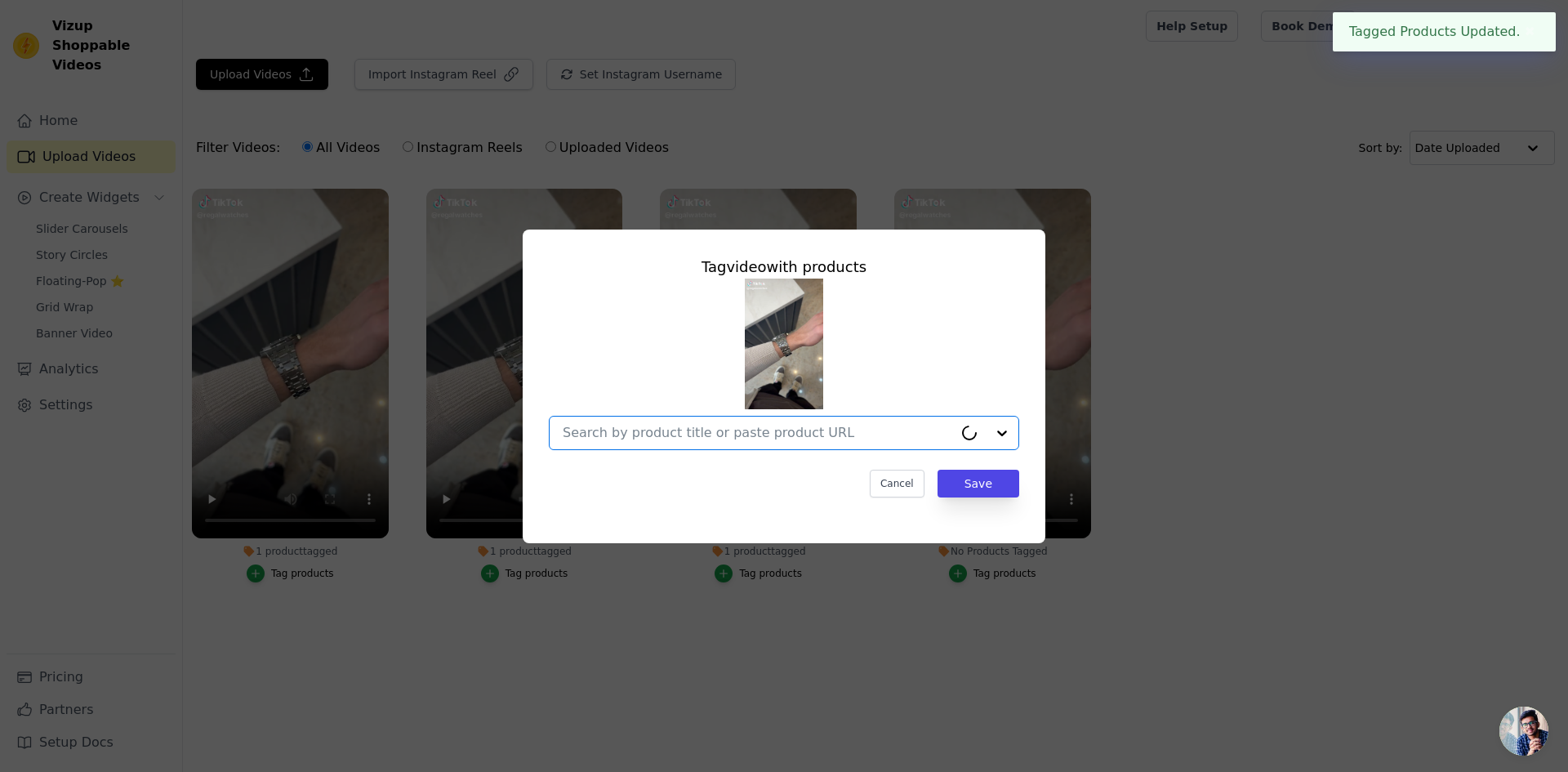
click at [868, 429] on input "No Products Tagged Tag video with products Option undefined, selected. Select i…" at bounding box center [758, 433] width 391 height 16
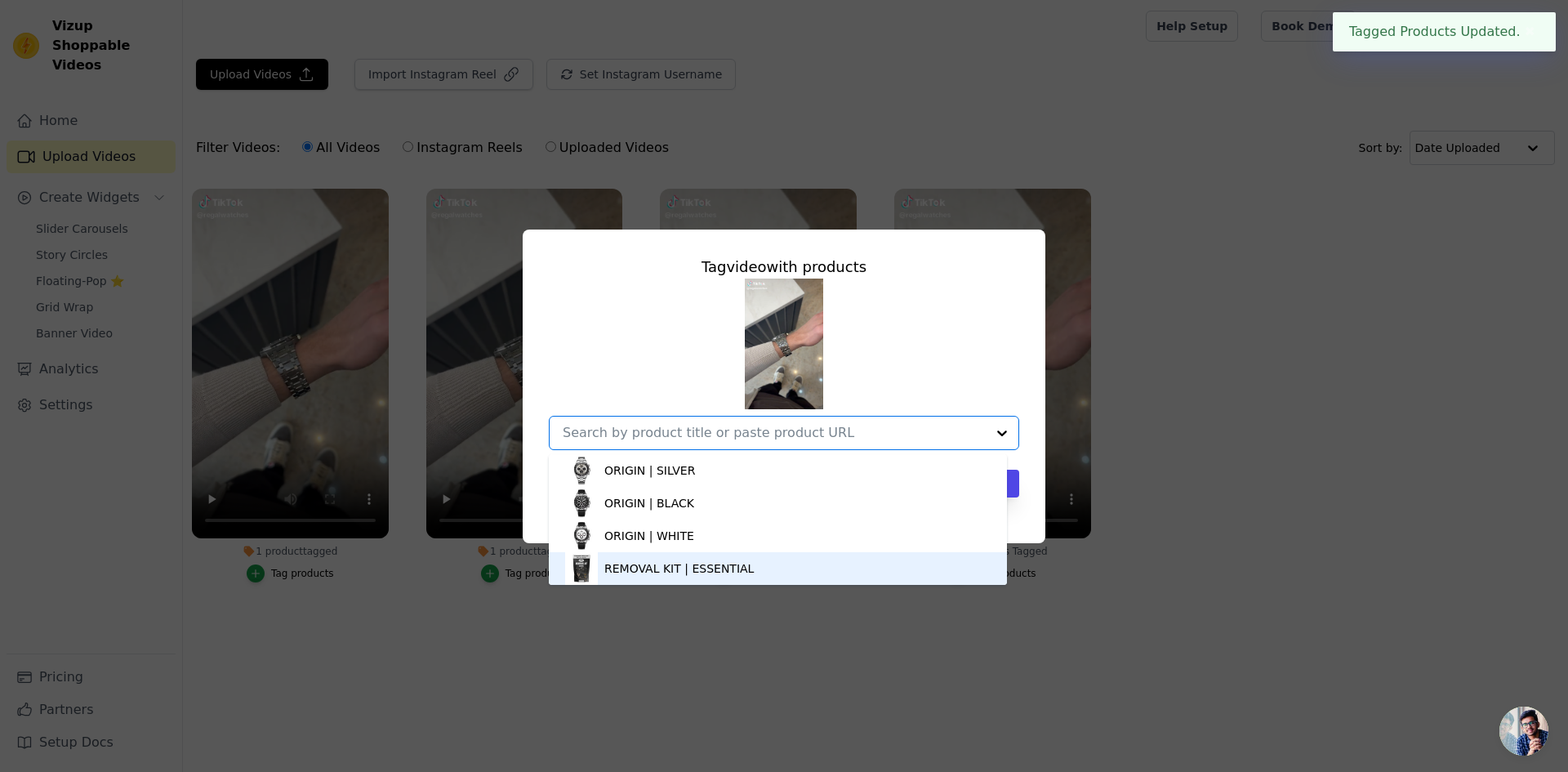
click at [694, 576] on div "REMOVAL KIT | ESSENTIAL" at bounding box center [679, 568] width 149 height 17
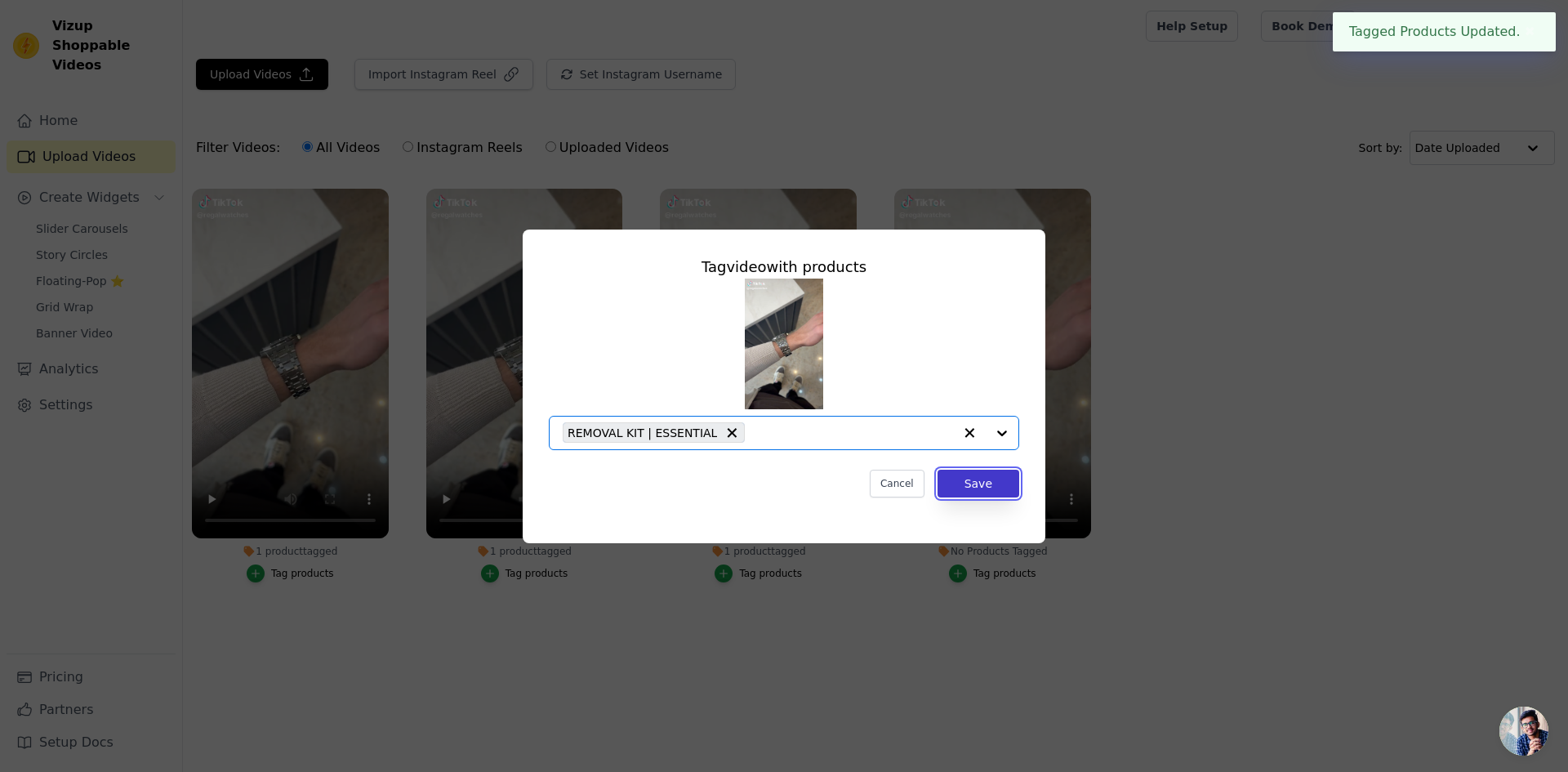
click at [989, 487] on button "Save" at bounding box center [978, 484] width 82 height 28
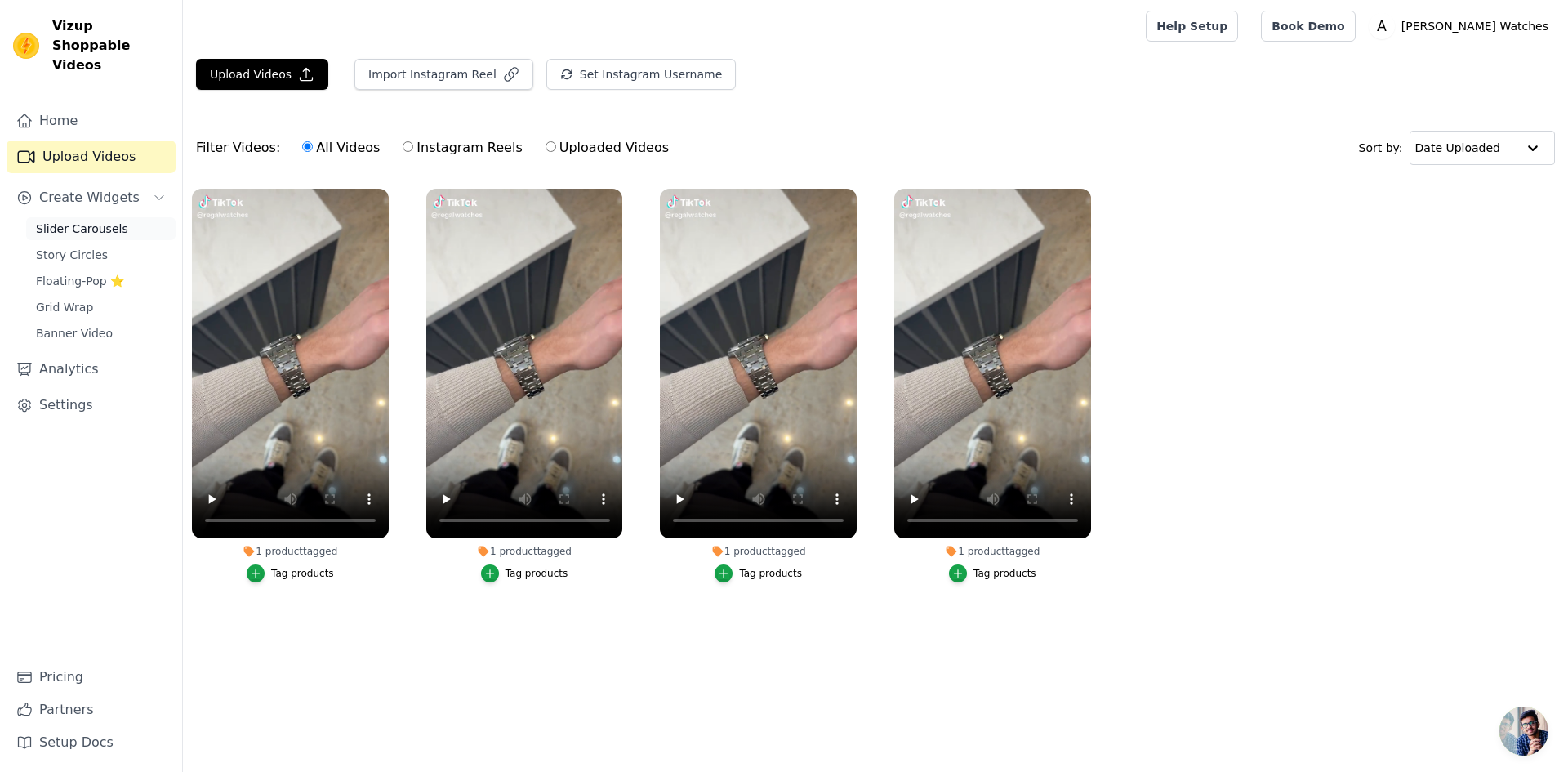
click at [81, 220] on span "Slider Carousels" at bounding box center [82, 228] width 92 height 17
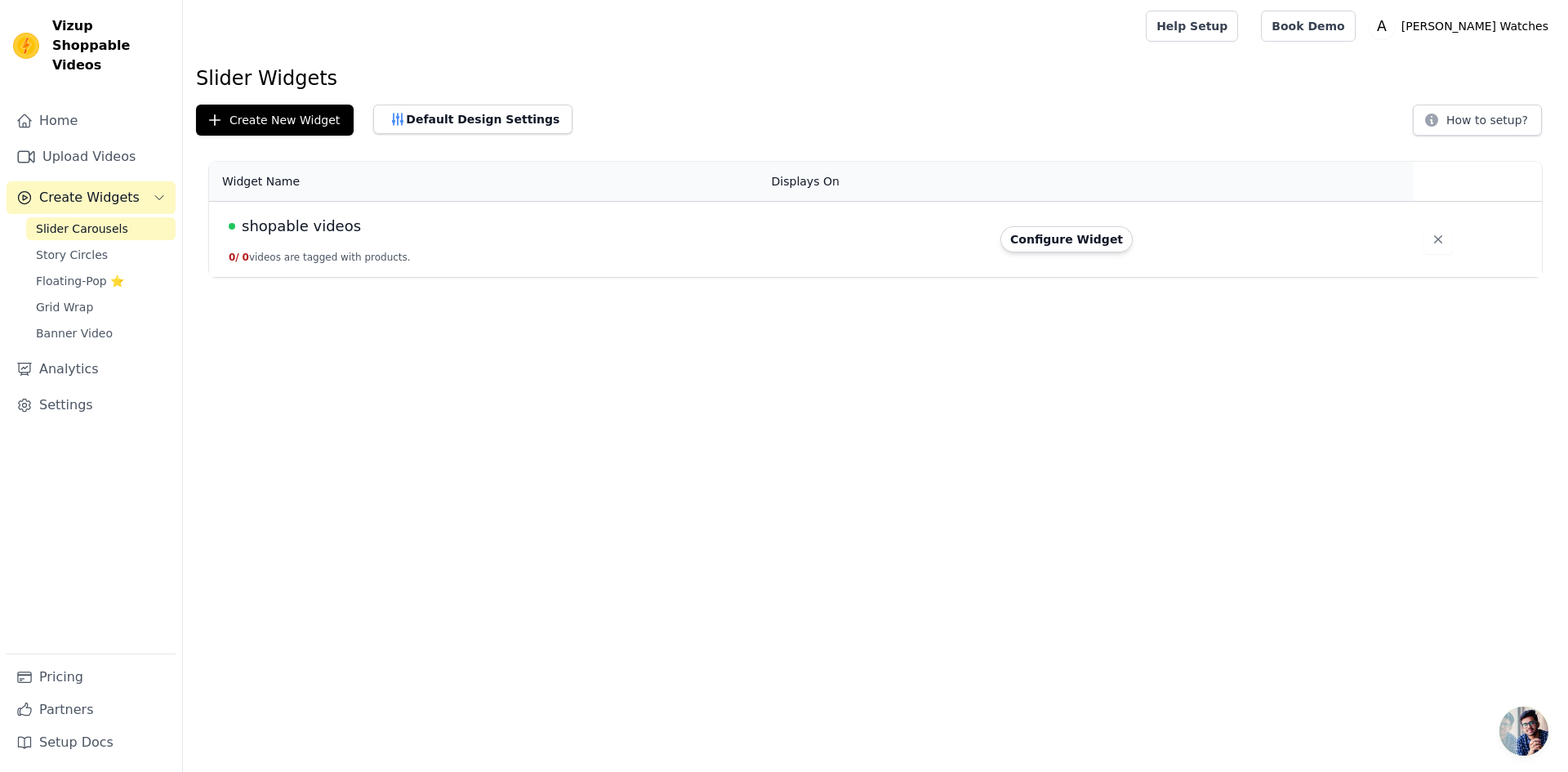
click at [514, 235] on div "shopable videos" at bounding box center [490, 227] width 523 height 23
click at [1066, 243] on button "Configure Widget" at bounding box center [1067, 240] width 133 height 26
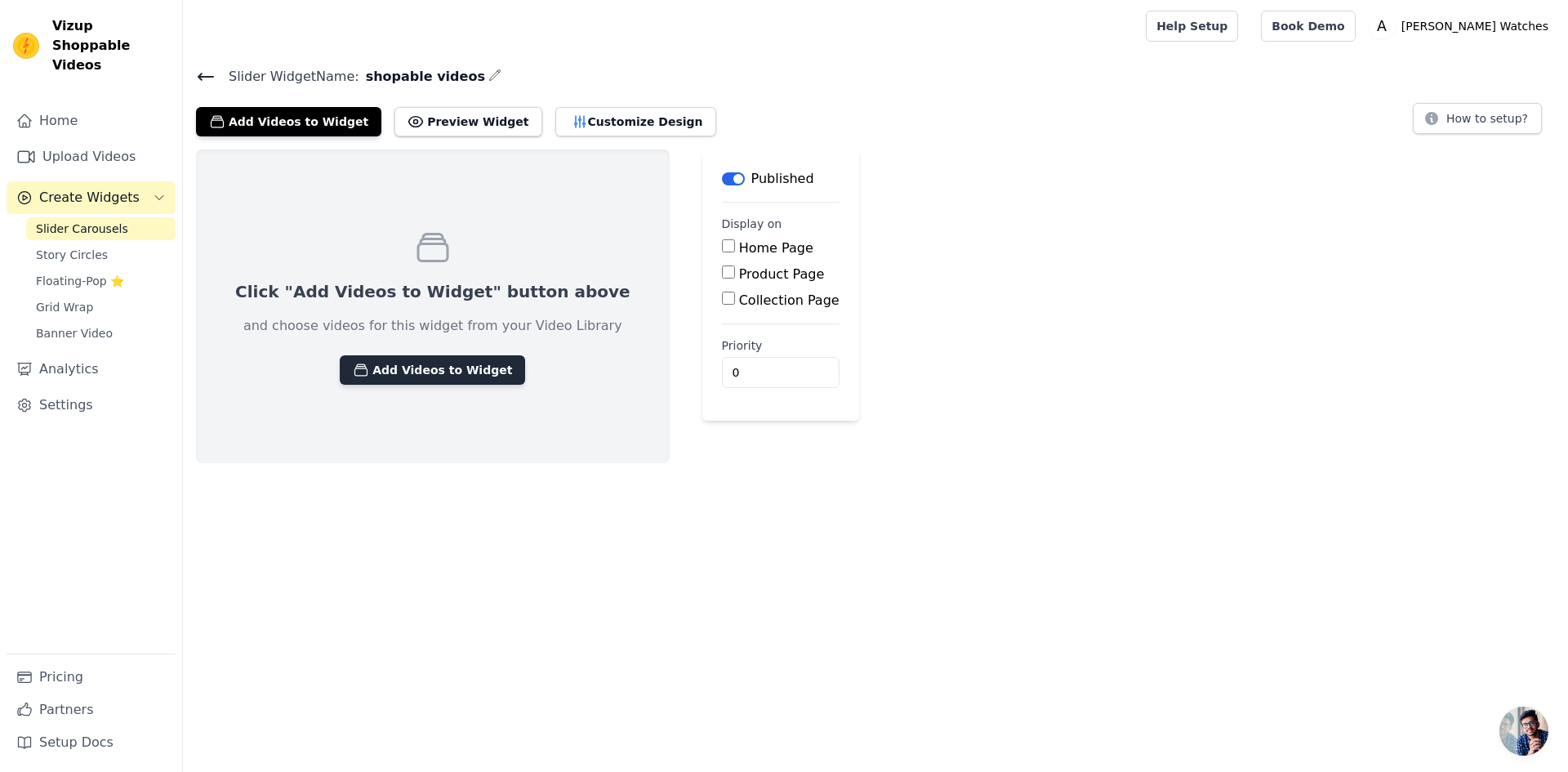
click at [459, 372] on button "Add Videos to Widget" at bounding box center [432, 370] width 185 height 29
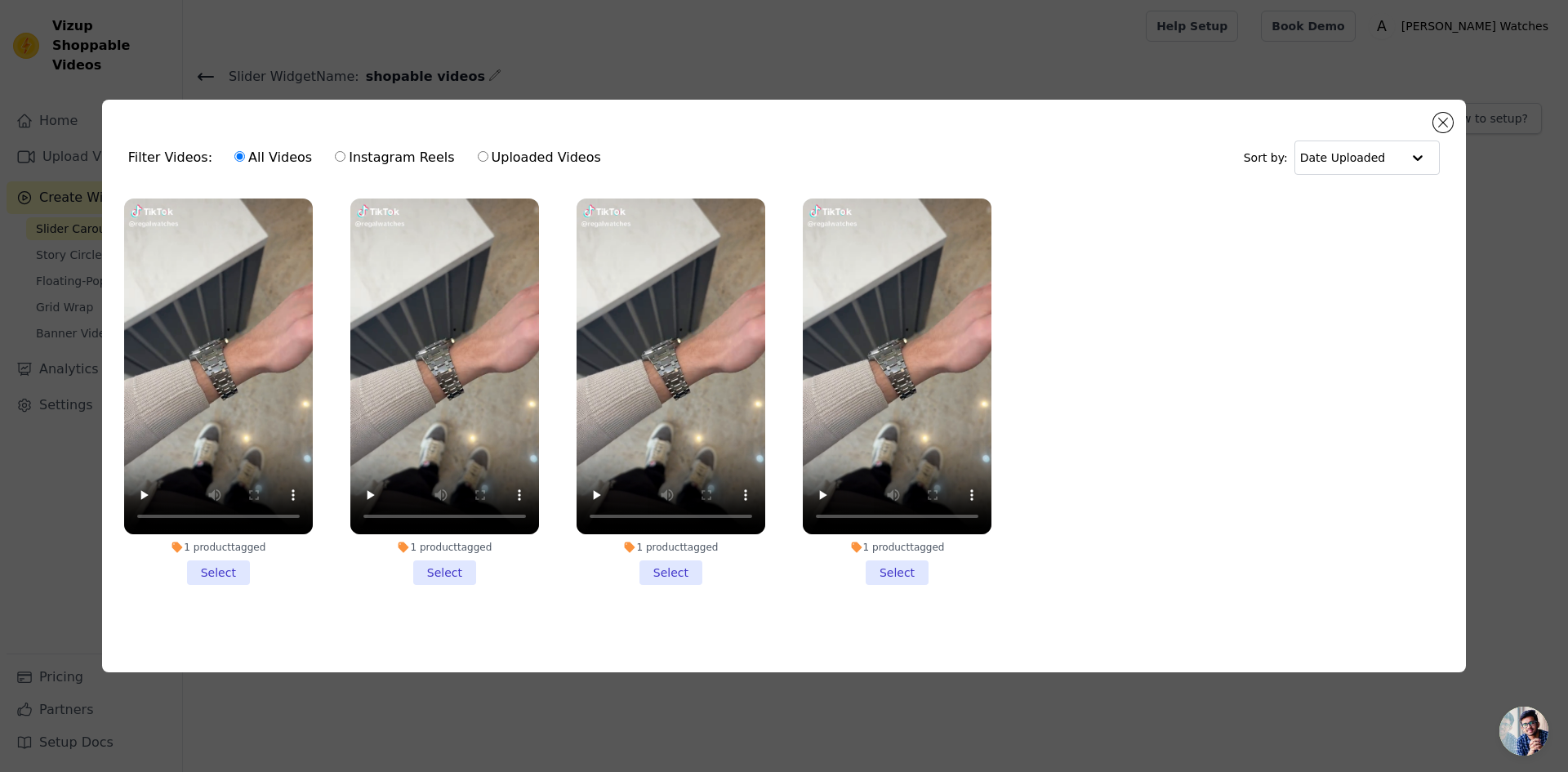
click at [221, 571] on li "1 product tagged Select" at bounding box center [218, 392] width 189 height 386
click at [0, 0] on input "1 product tagged Select" at bounding box center [0, 0] width 0 height 0
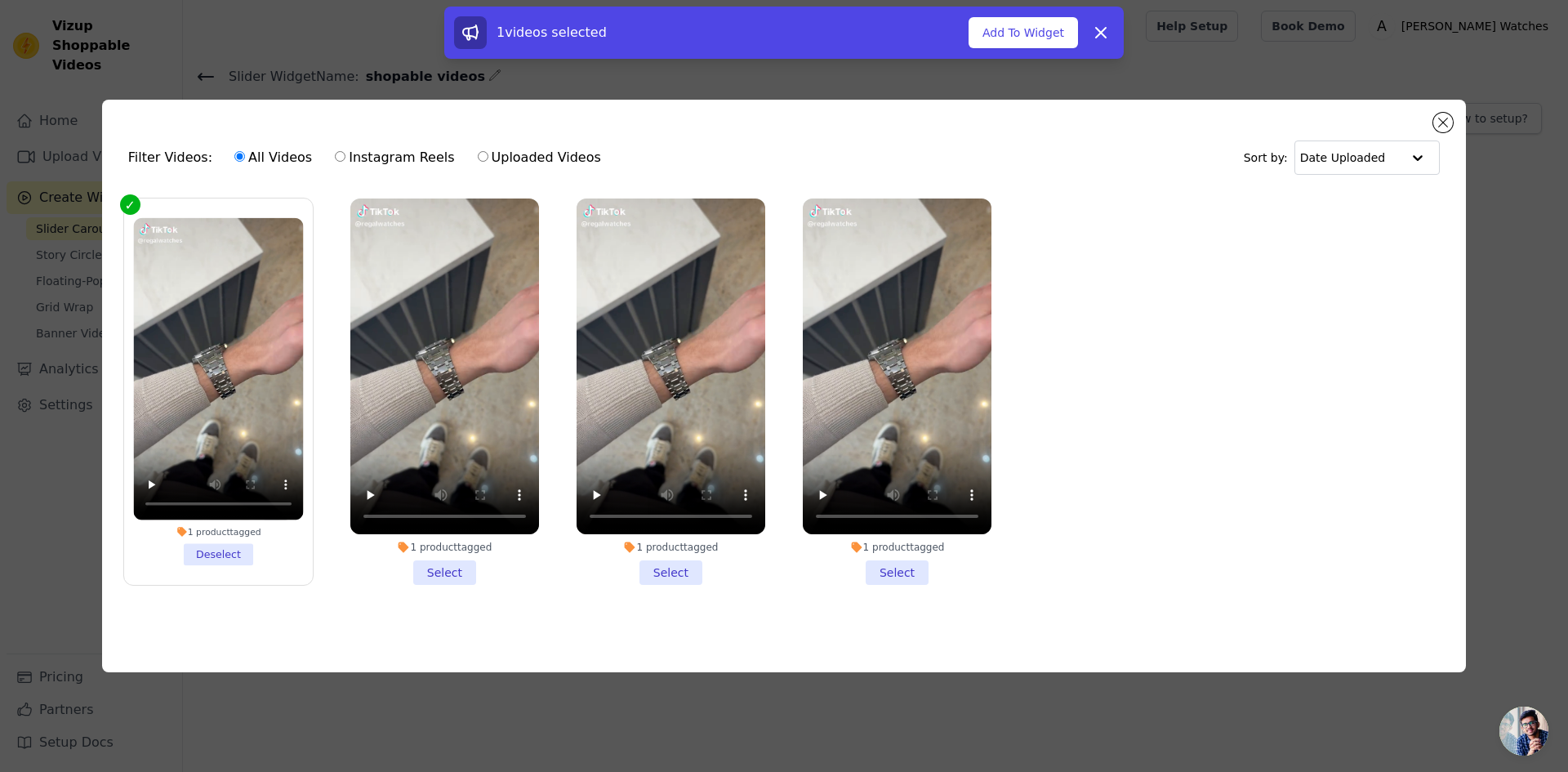
click at [435, 563] on li "1 product tagged Select" at bounding box center [444, 392] width 189 height 386
click at [0, 0] on input "1 product tagged Select" at bounding box center [0, 0] width 0 height 0
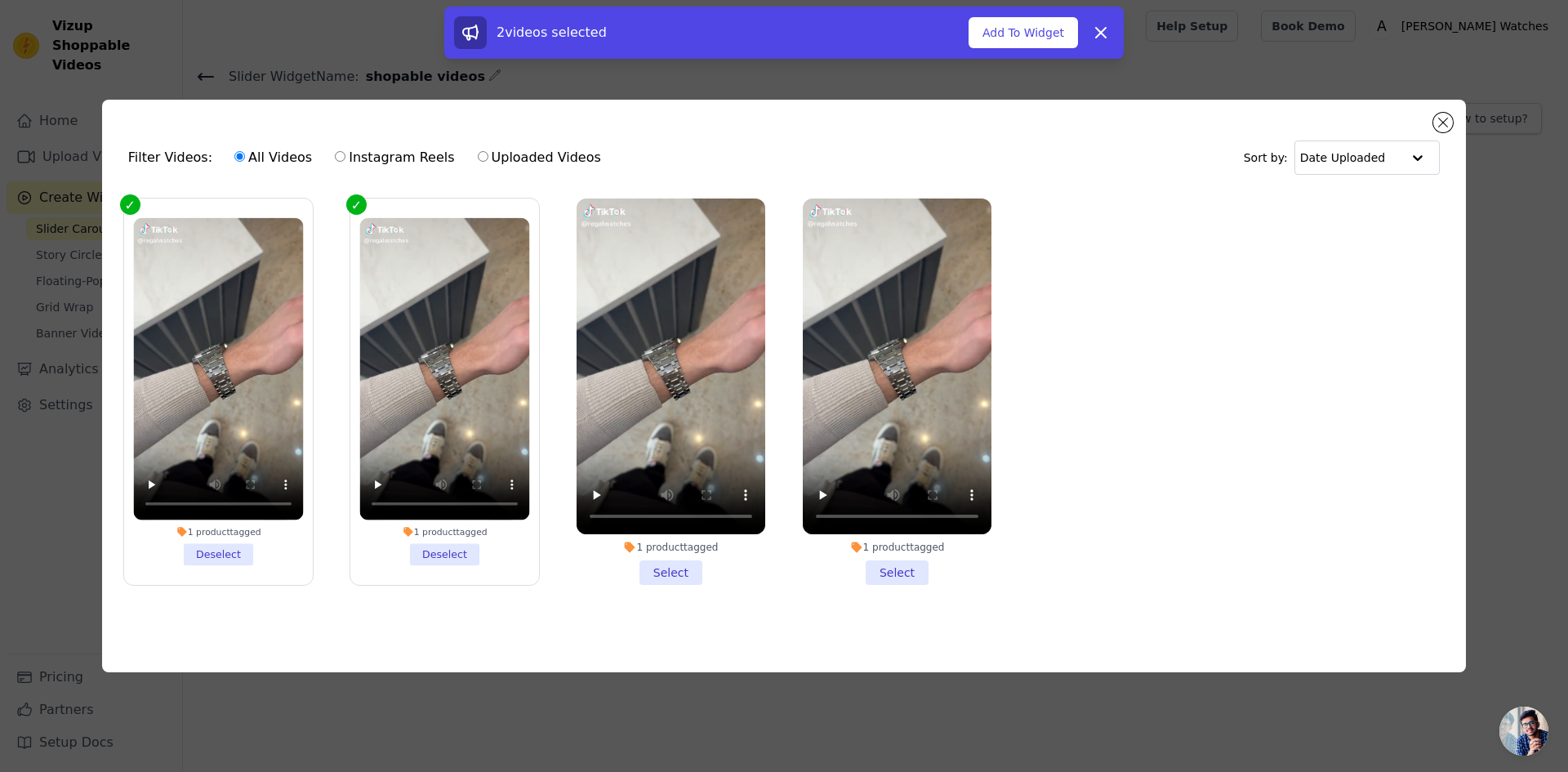
click at [663, 567] on li "1 product tagged Select" at bounding box center [671, 392] width 189 height 386
click at [0, 0] on input "1 product tagged Select" at bounding box center [0, 0] width 0 height 0
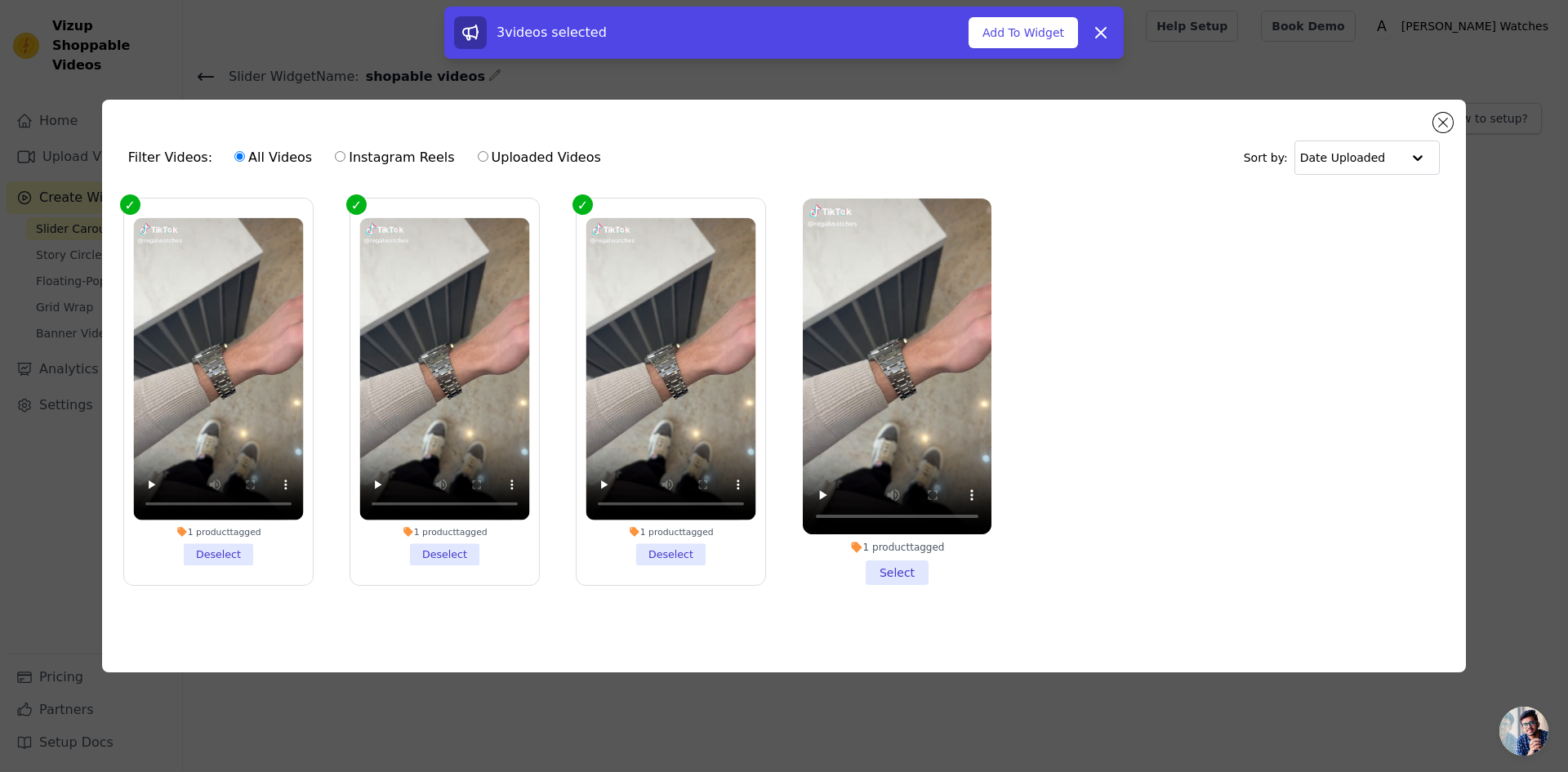
click at [905, 569] on li "1 product tagged Select" at bounding box center [897, 392] width 189 height 386
click at [0, 0] on input "1 product tagged Select" at bounding box center [0, 0] width 0 height 0
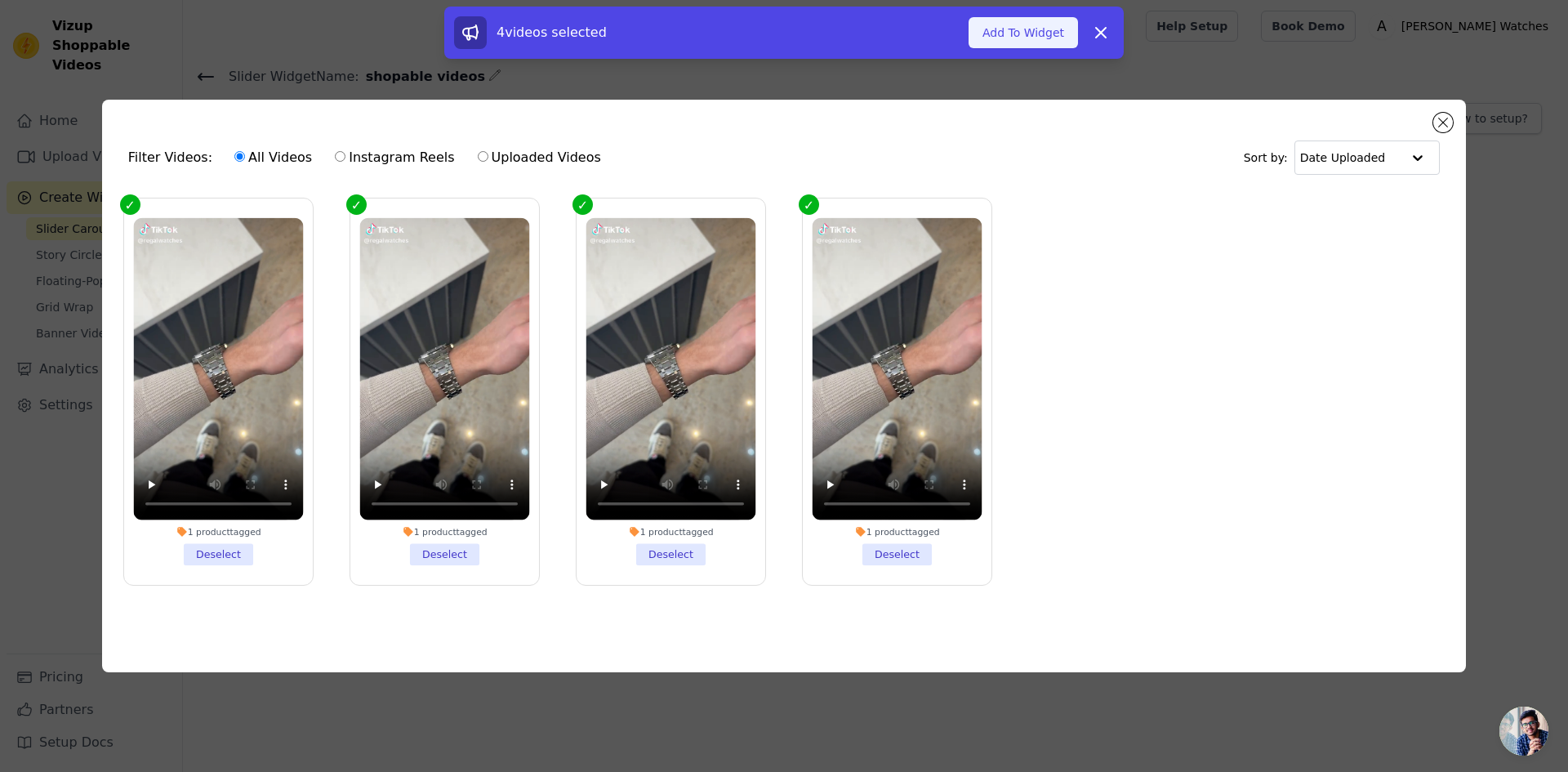
click at [1021, 35] on button "Add To Widget" at bounding box center [1023, 32] width 110 height 31
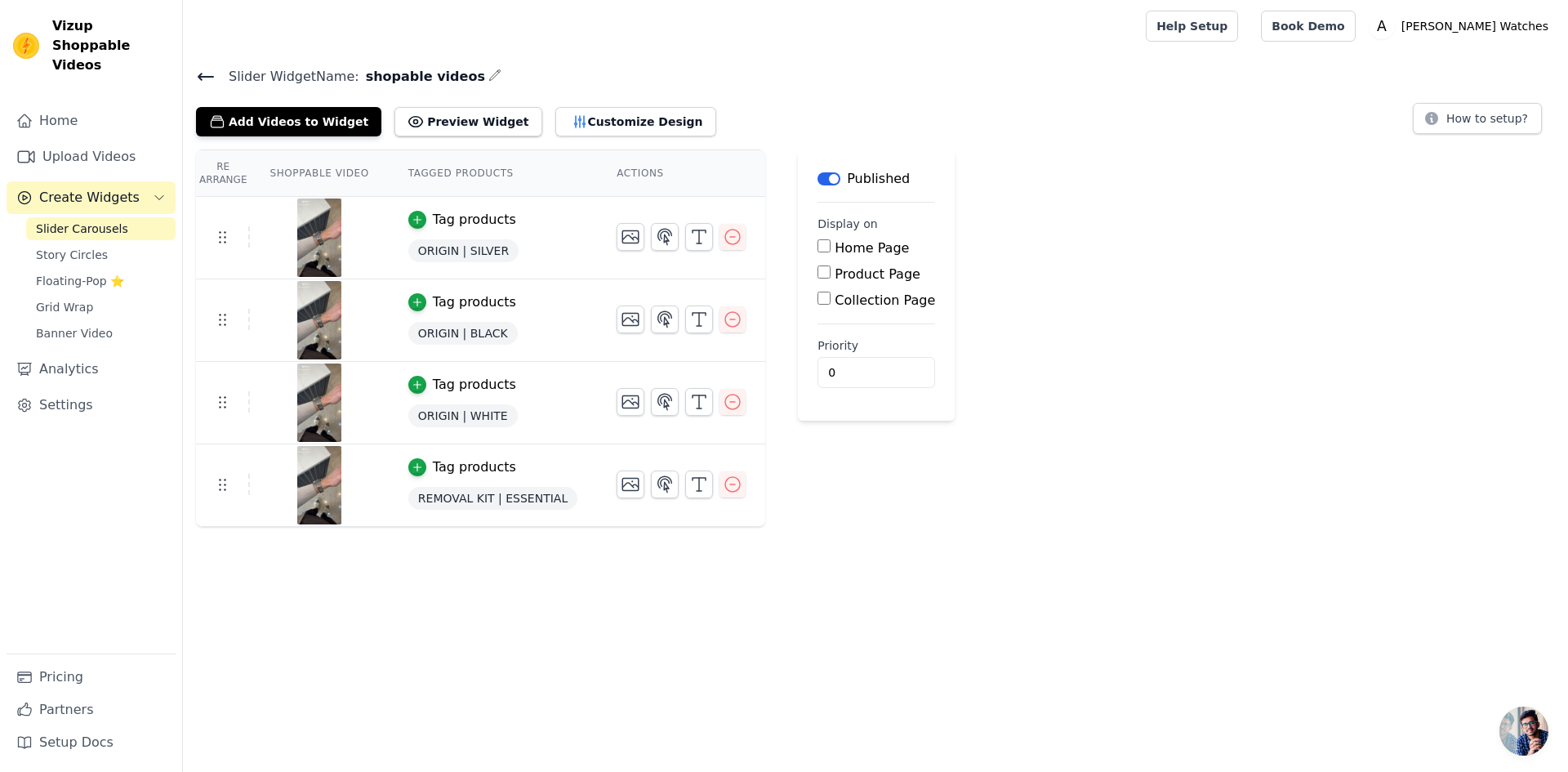
click at [817, 244] on input "Home Page" at bounding box center [824, 246] width 13 height 13
checkbox input "true"
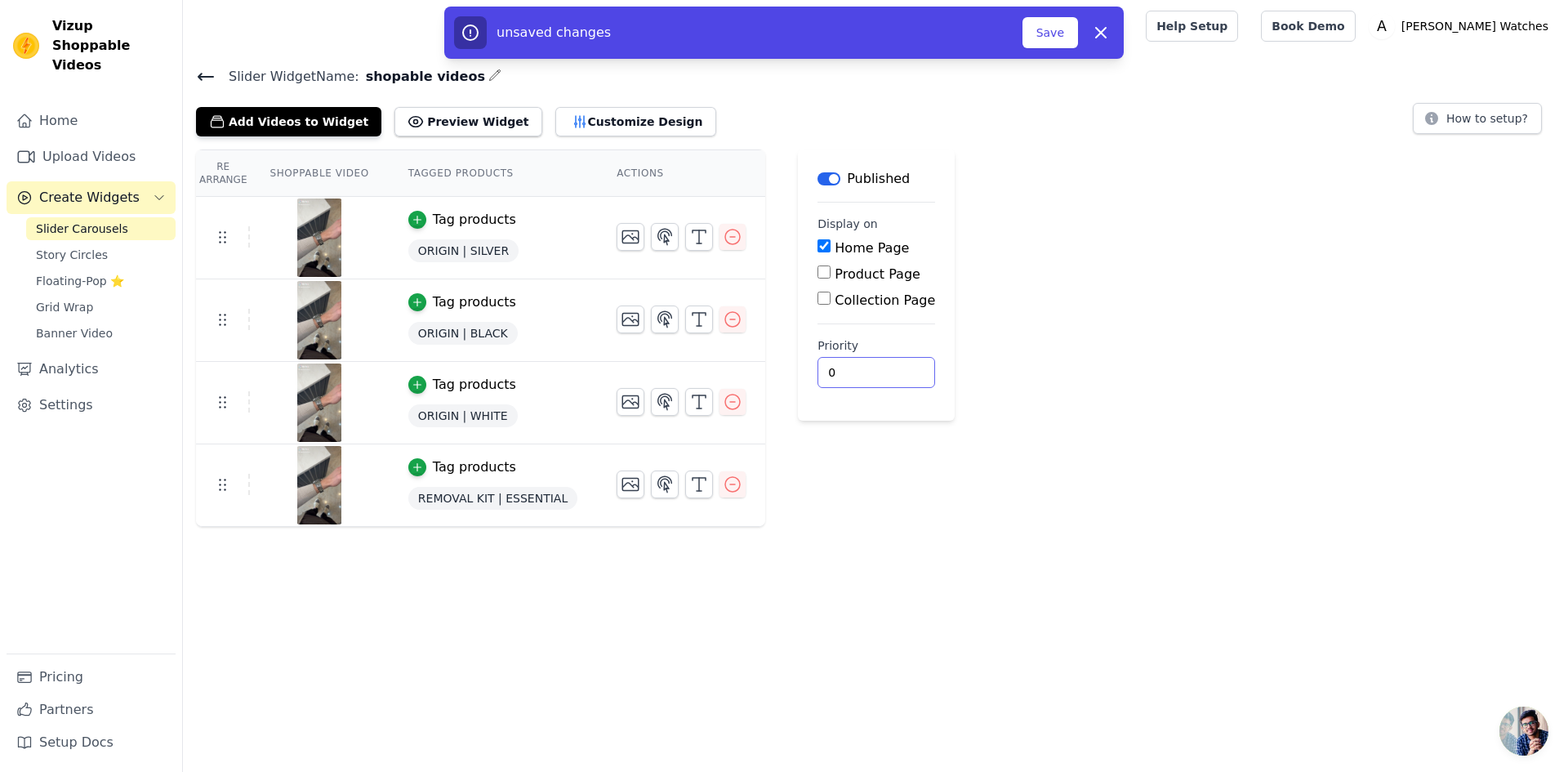
click at [862, 379] on input "0" at bounding box center [876, 372] width 118 height 31
click at [1039, 32] on button "Save" at bounding box center [1050, 32] width 55 height 31
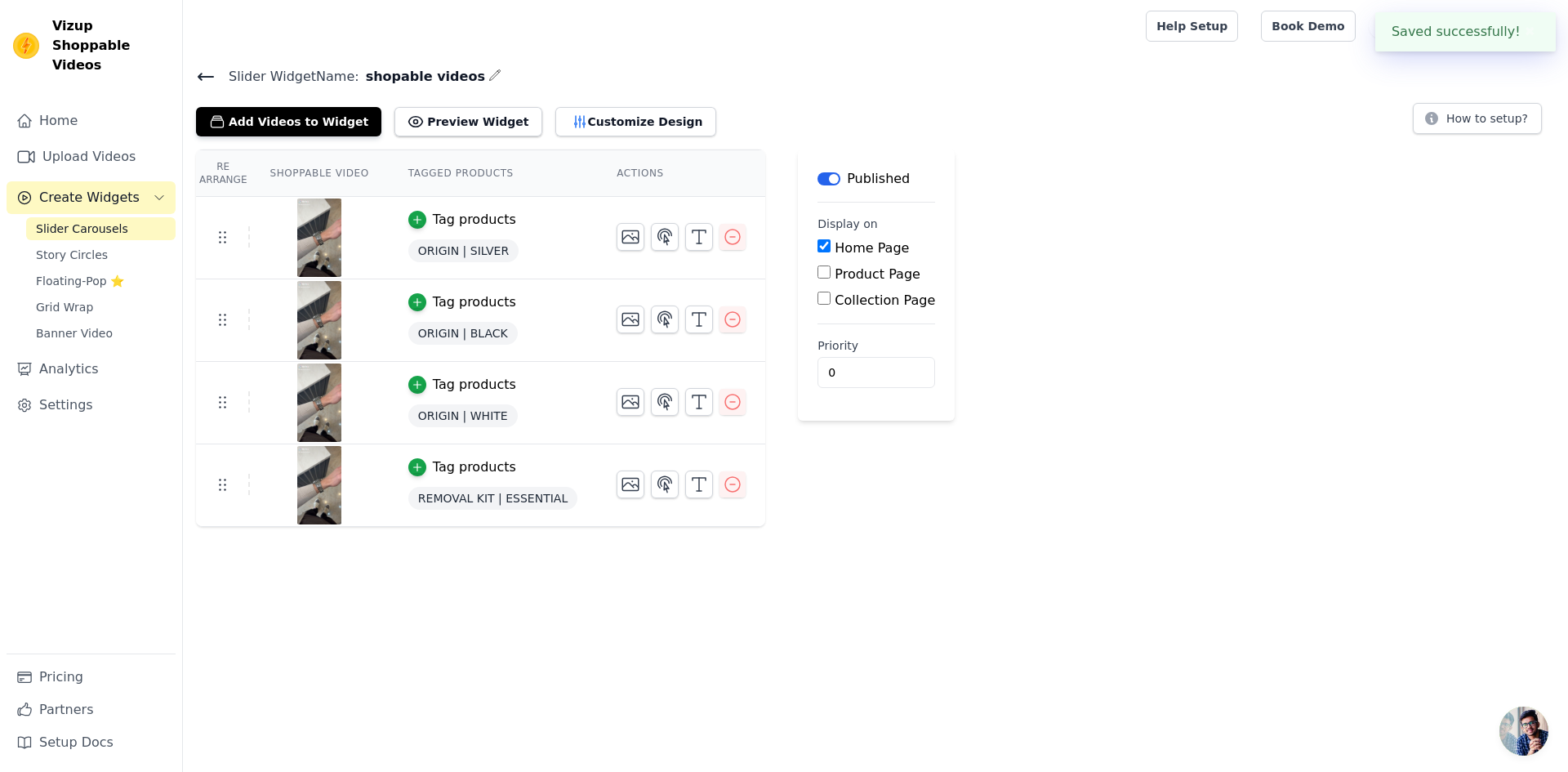
click at [1040, 37] on div at bounding box center [661, 26] width 931 height 53
click at [443, 123] on button "Preview Widget" at bounding box center [467, 121] width 147 height 29
click at [1496, 115] on button "How to setup?" at bounding box center [1478, 118] width 129 height 31
click at [95, 247] on span "Story Circles" at bounding box center [72, 255] width 72 height 17
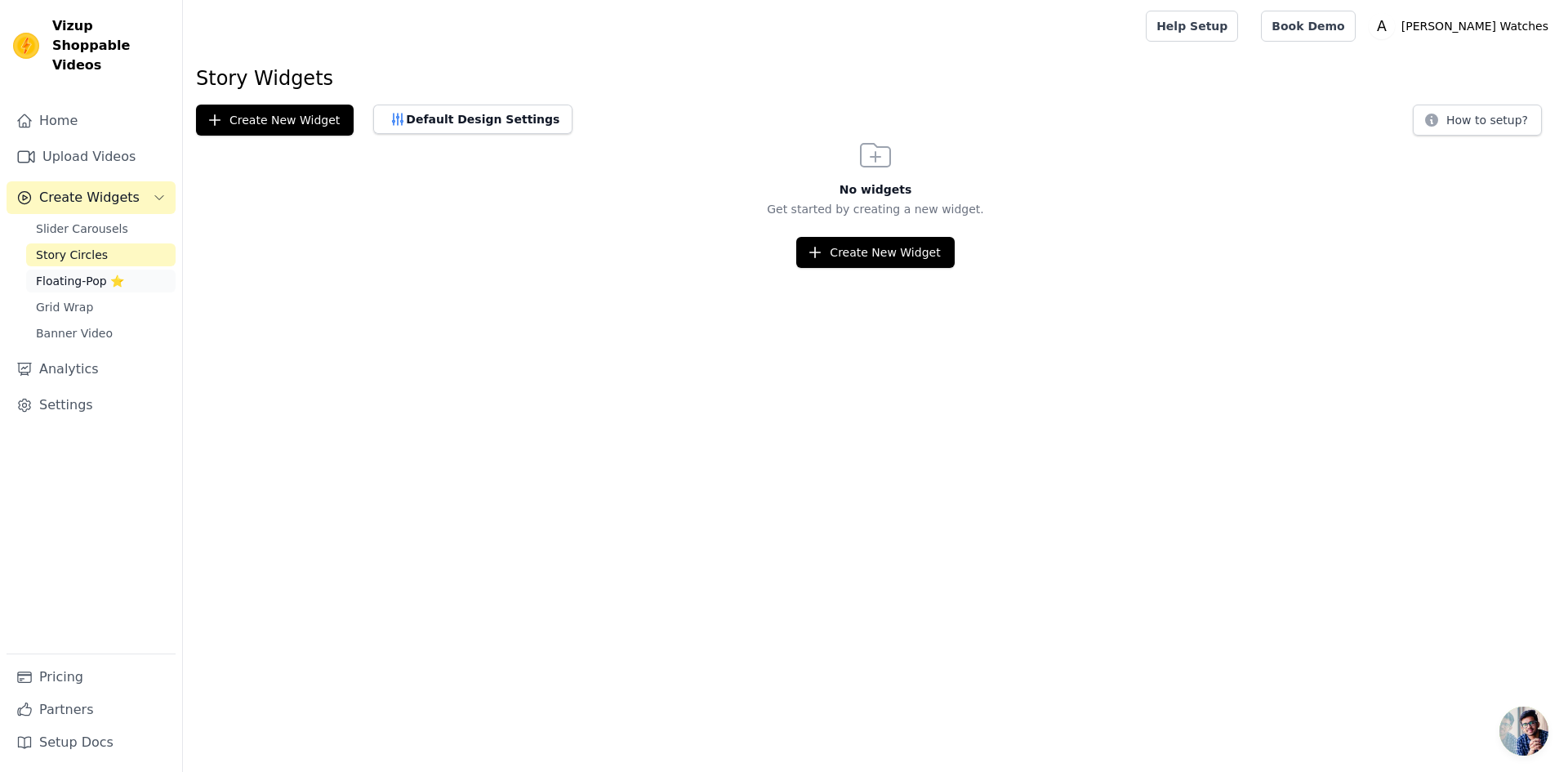
click at [78, 273] on span "Floating-Pop ⭐" at bounding box center [80, 281] width 88 height 17
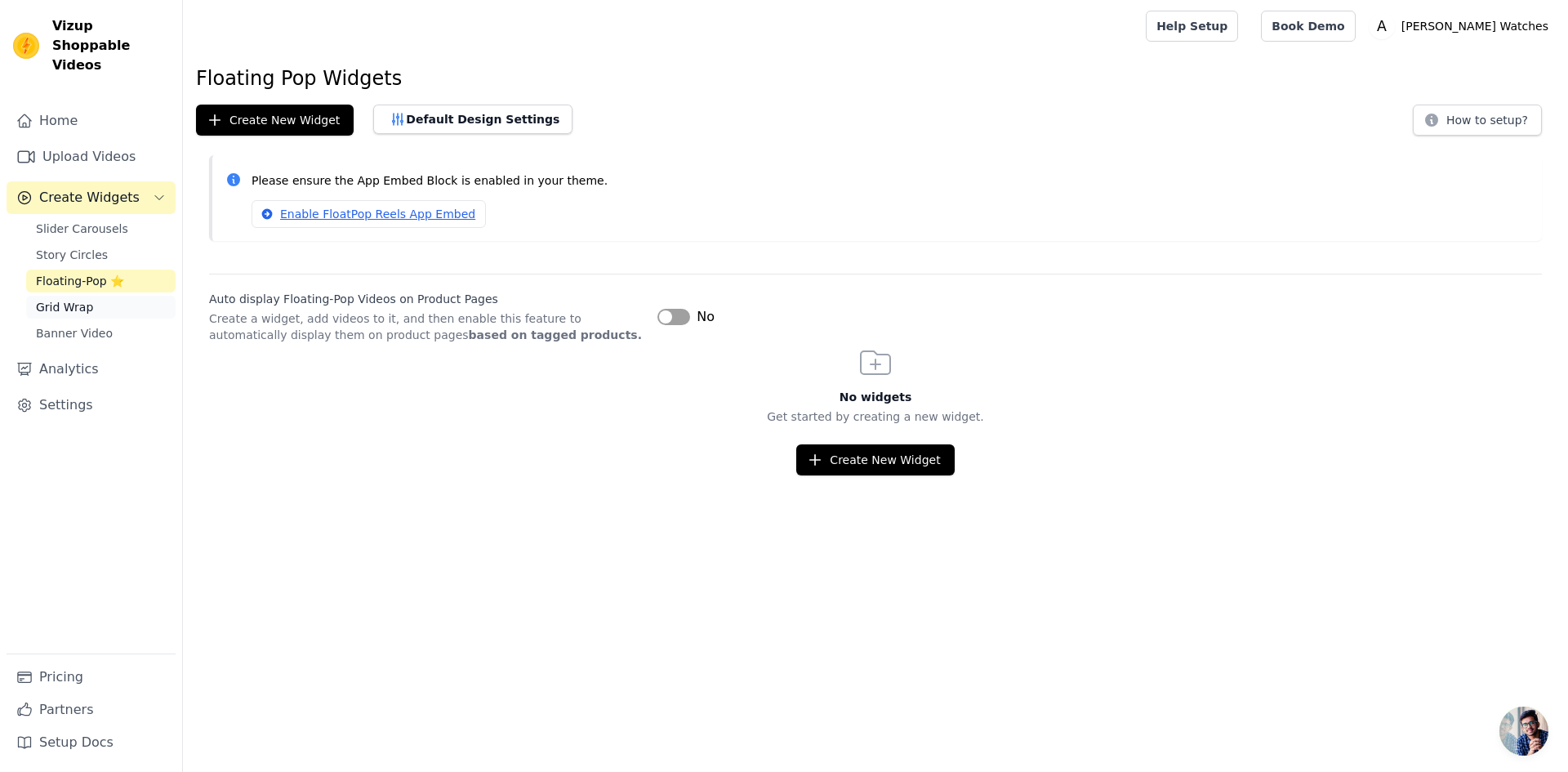
click at [68, 299] on span "Grid Wrap" at bounding box center [64, 307] width 57 height 17
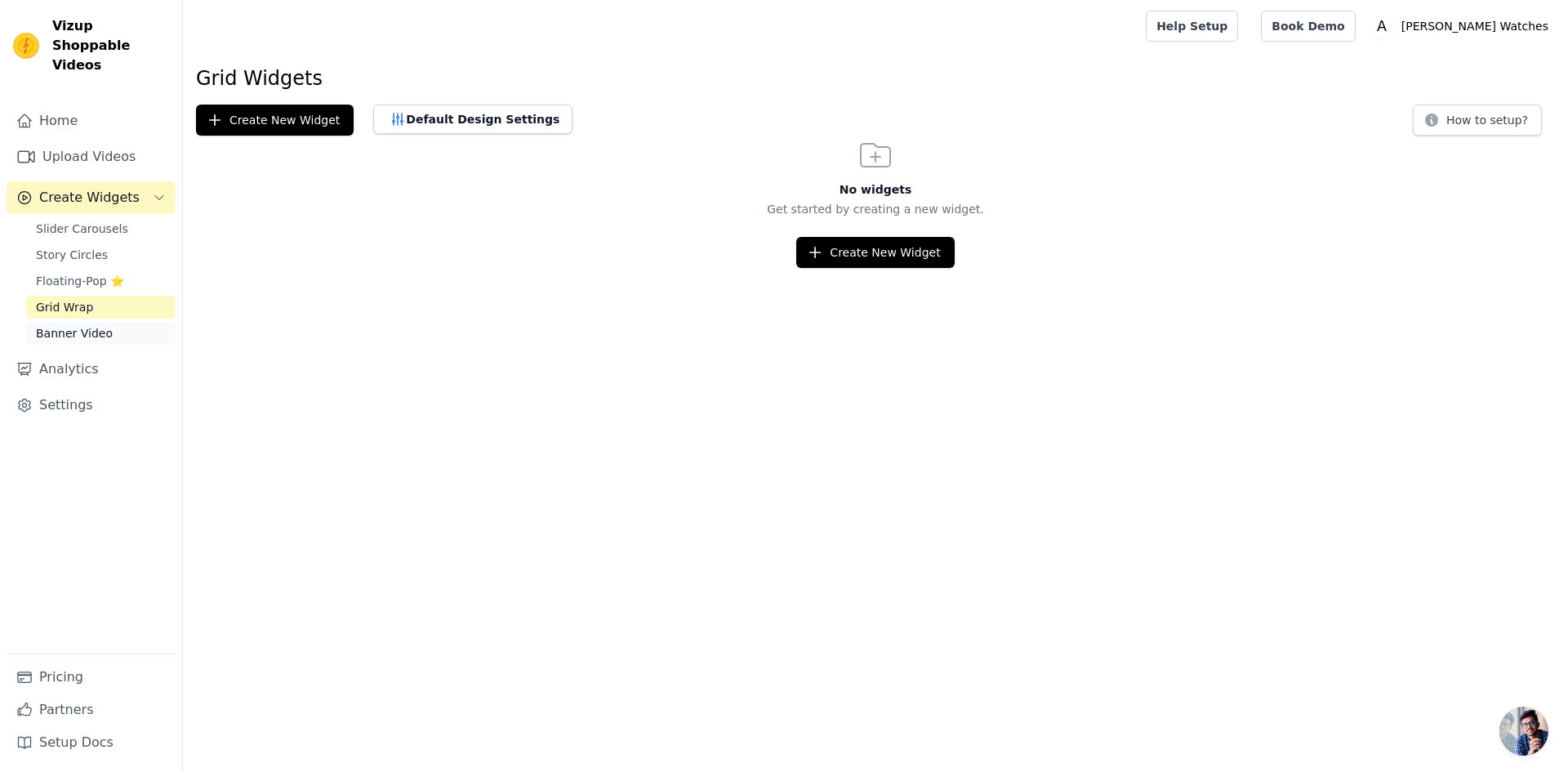
click at [76, 325] on span "Banner Video" at bounding box center [74, 333] width 76 height 17
click at [82, 220] on span "Slider Carousels" at bounding box center [82, 228] width 92 height 17
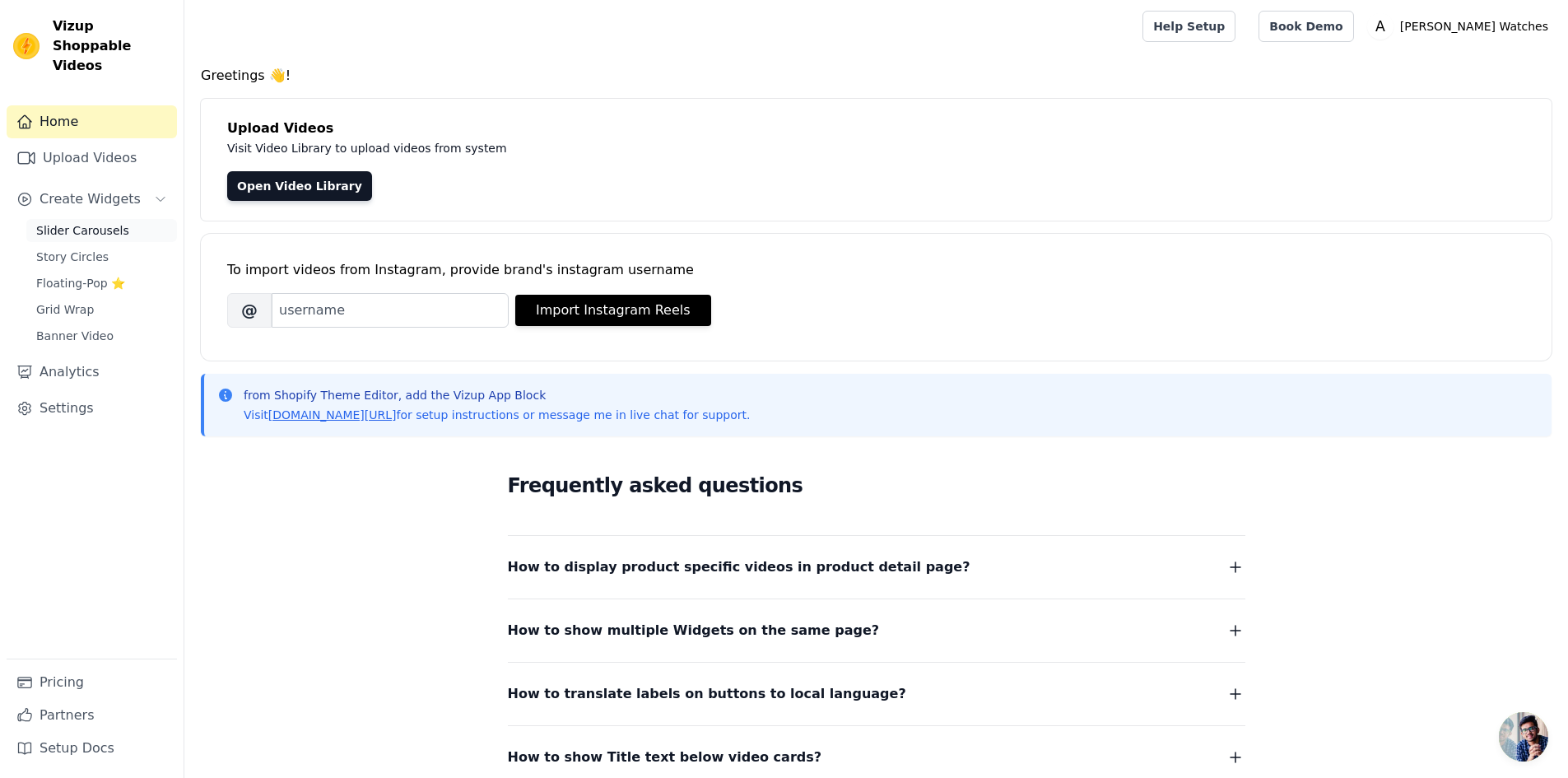
click at [90, 222] on span "Slider Carousels" at bounding box center [82, 230] width 93 height 17
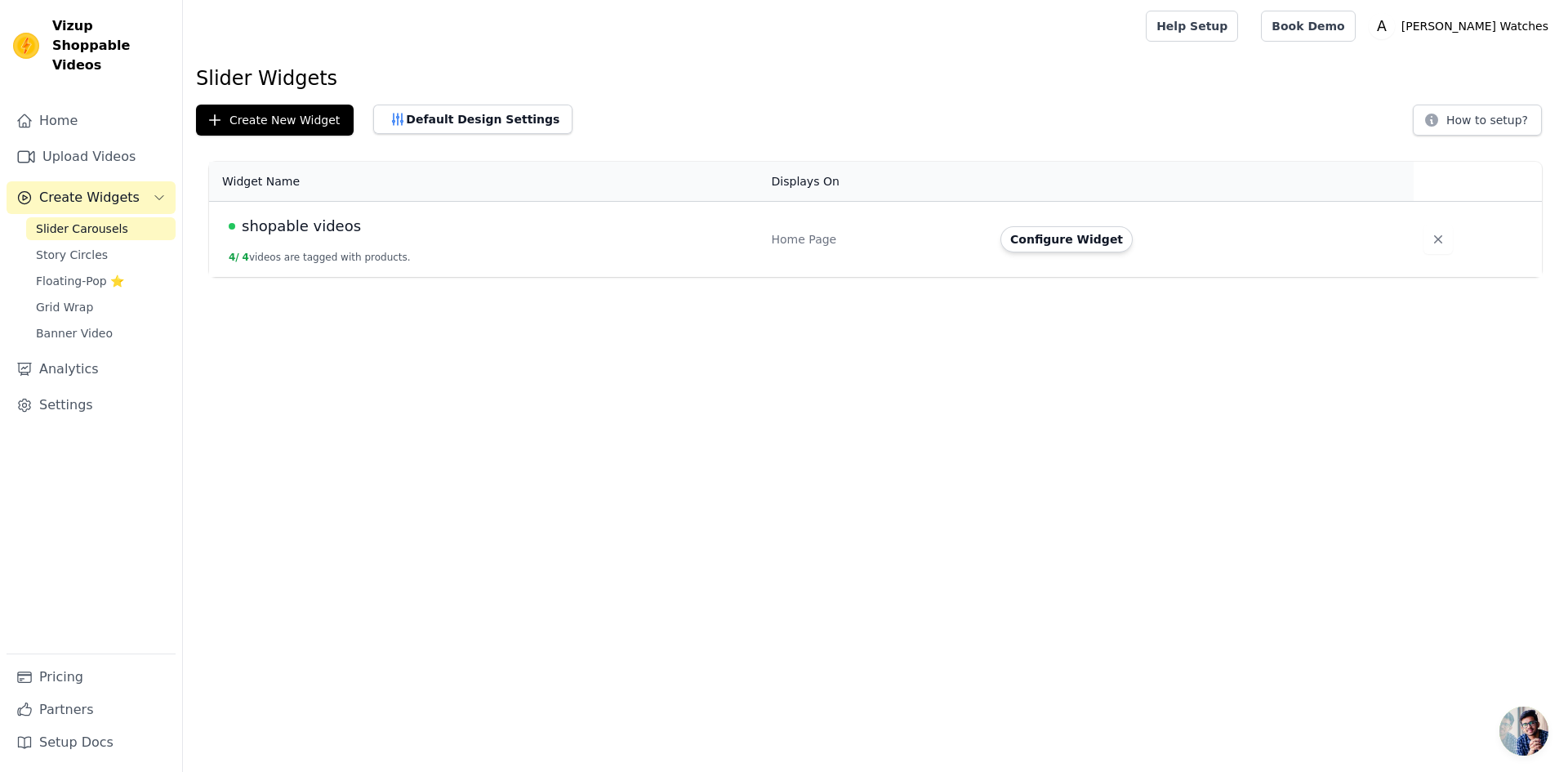
click at [1291, 238] on div "Configure Widget" at bounding box center [1198, 240] width 393 height 26
click at [1478, 125] on button "How to setup?" at bounding box center [1478, 119] width 129 height 31
